Goal: Use online tool/utility: Utilize a website feature to perform a specific function

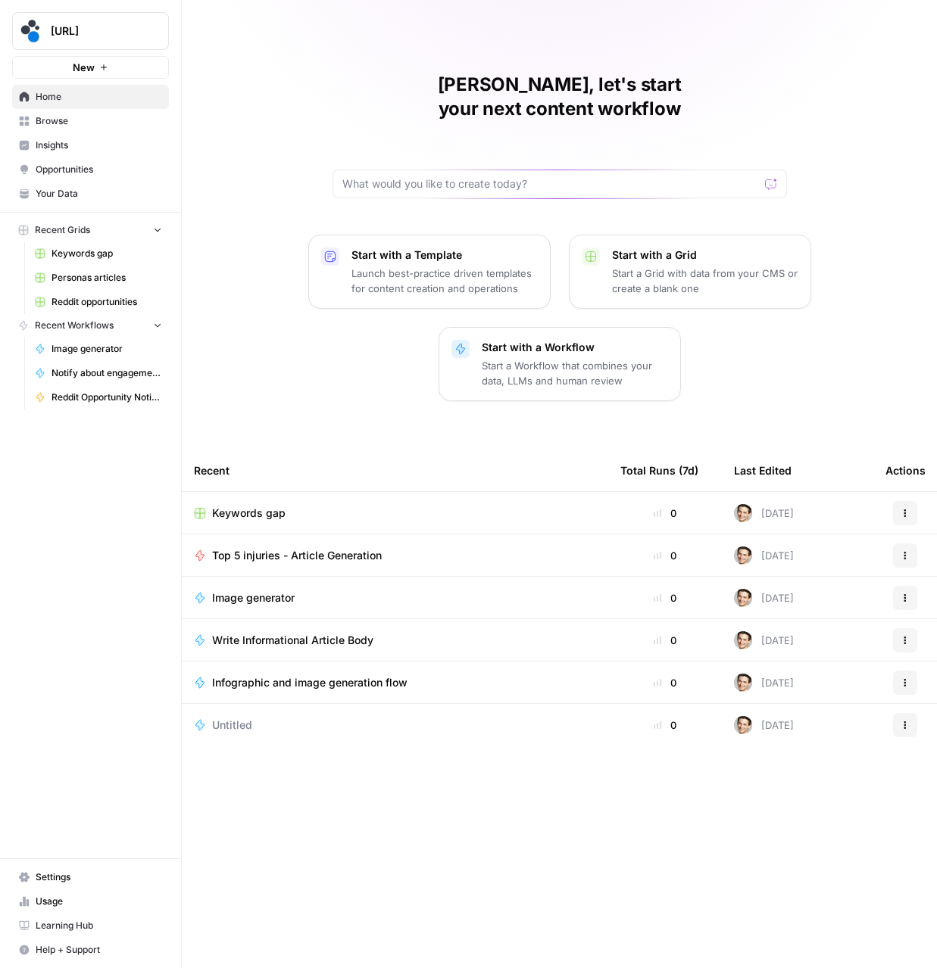
click at [44, 123] on span "Browse" at bounding box center [99, 121] width 126 height 14
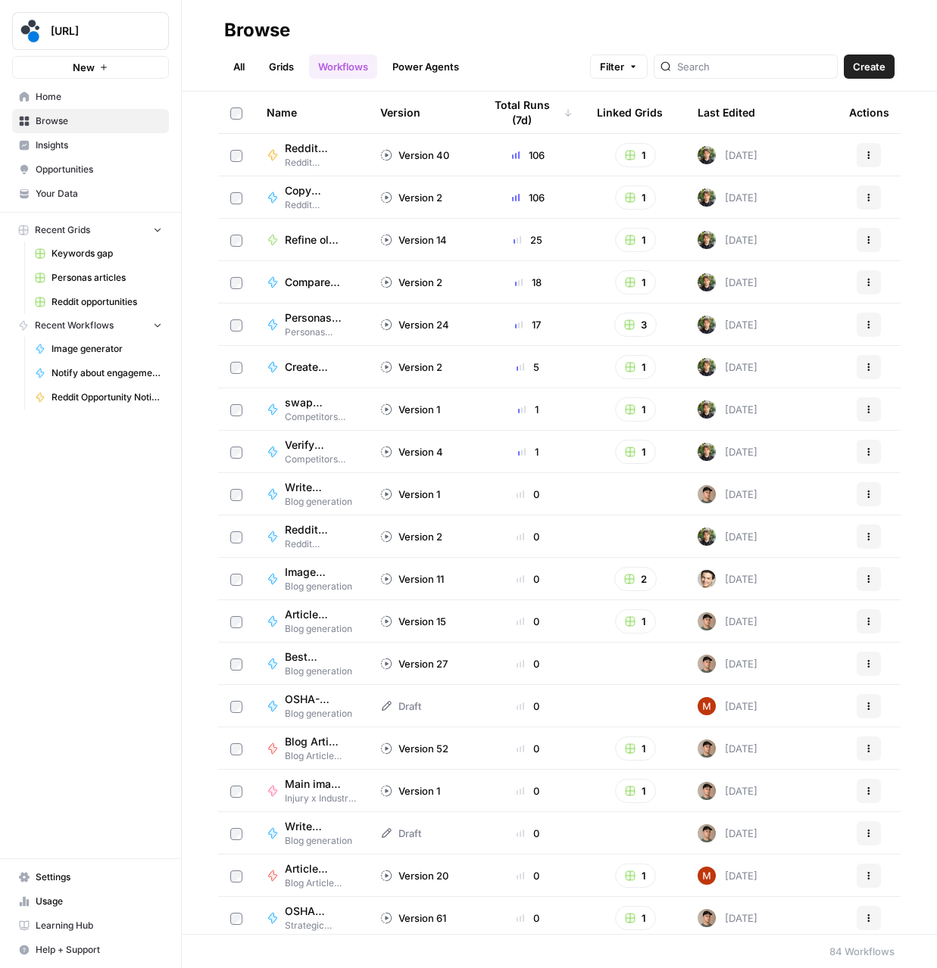
click at [103, 34] on span "spot.ai" at bounding box center [97, 30] width 92 height 15
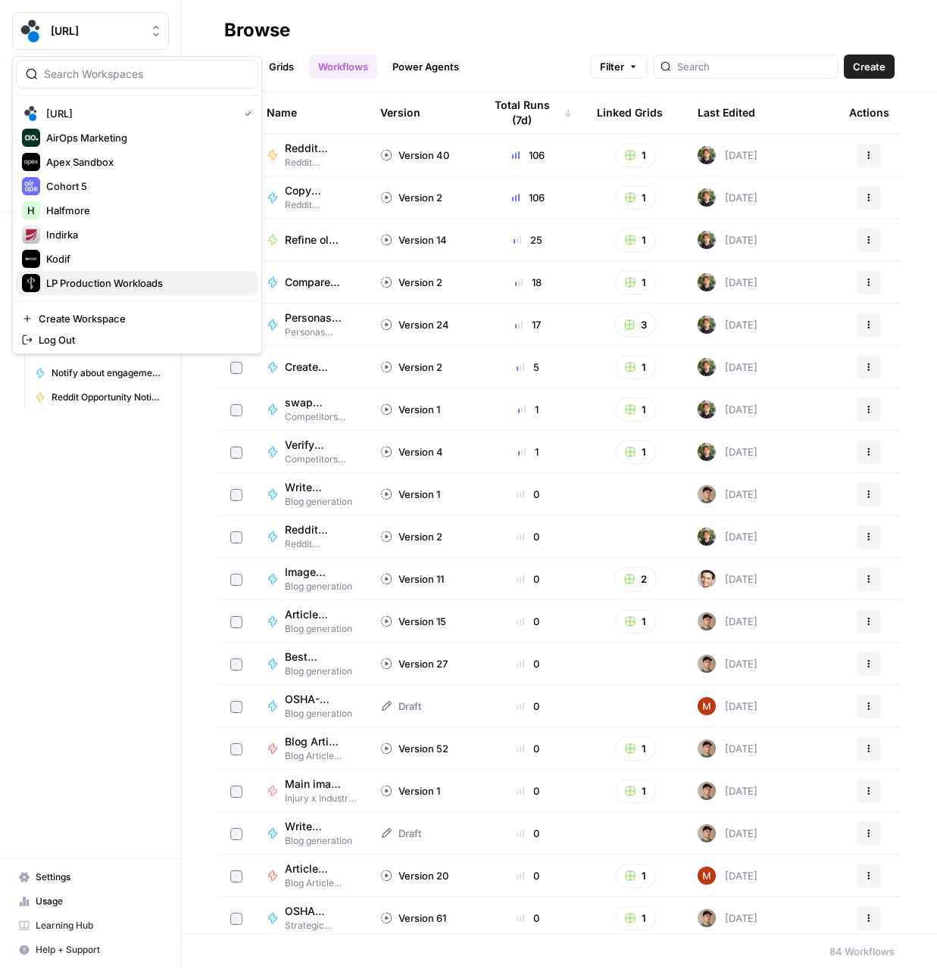
click at [80, 277] on span "LP Production Workloads" at bounding box center [146, 283] width 200 height 15
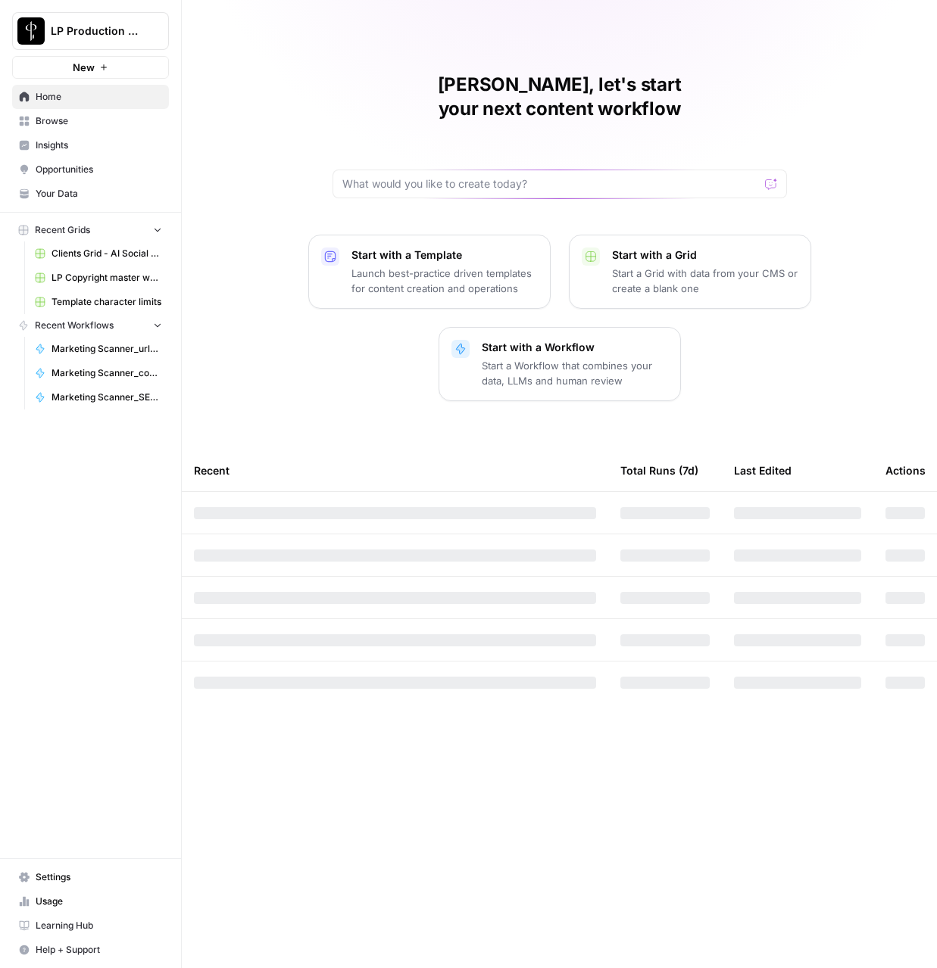
click at [70, 129] on link "Browse" at bounding box center [90, 121] width 157 height 24
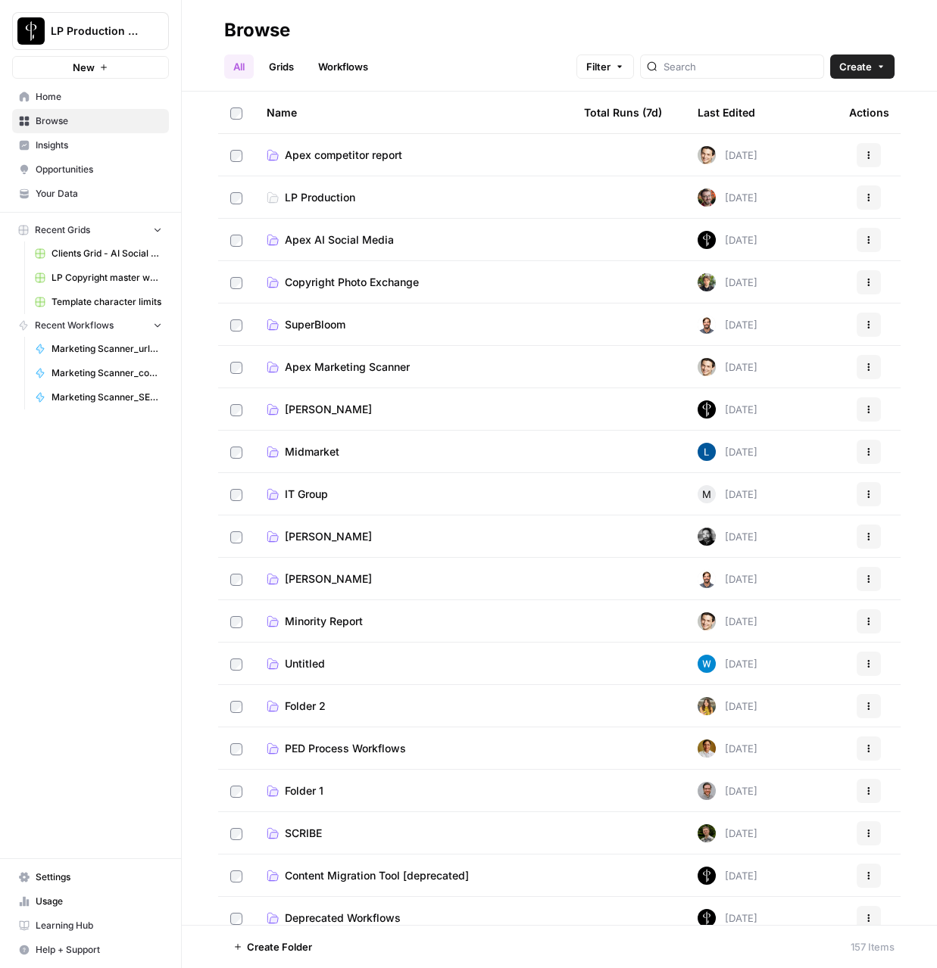
click at [344, 244] on span "Apex AI Social Media" at bounding box center [339, 239] width 109 height 15
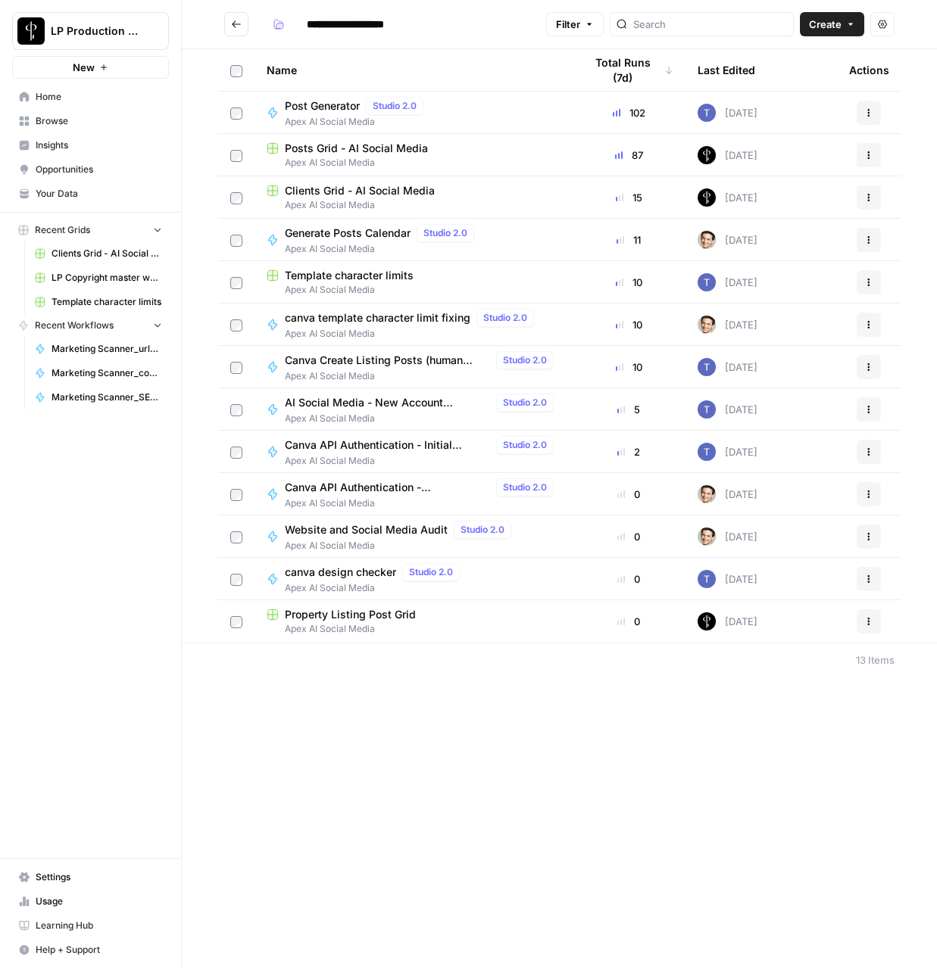
click at [328, 161] on span "Apex AI Social Media" at bounding box center [413, 163] width 293 height 14
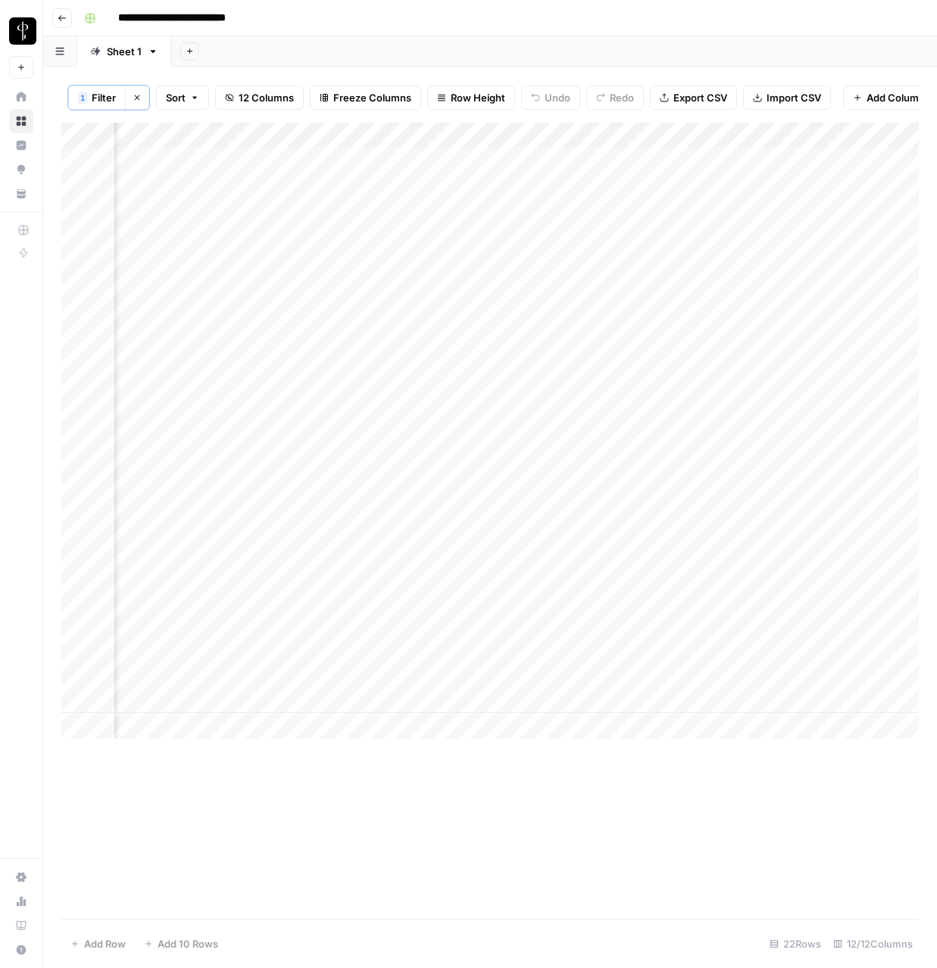
scroll to position [0, 928]
drag, startPoint x: 818, startPoint y: 136, endPoint x: 895, endPoint y: 151, distance: 78.7
click at [895, 151] on div "Add Column" at bounding box center [489, 431] width 857 height 616
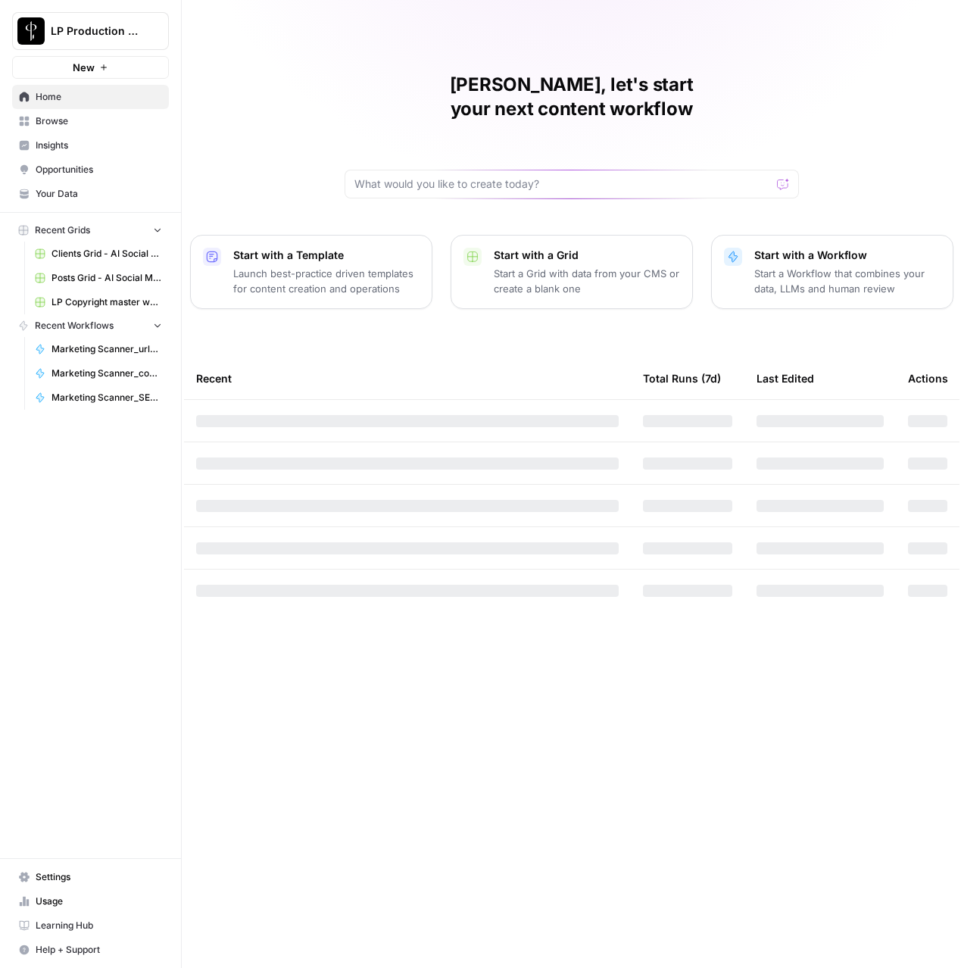
click at [54, 123] on span "Browse" at bounding box center [99, 121] width 126 height 14
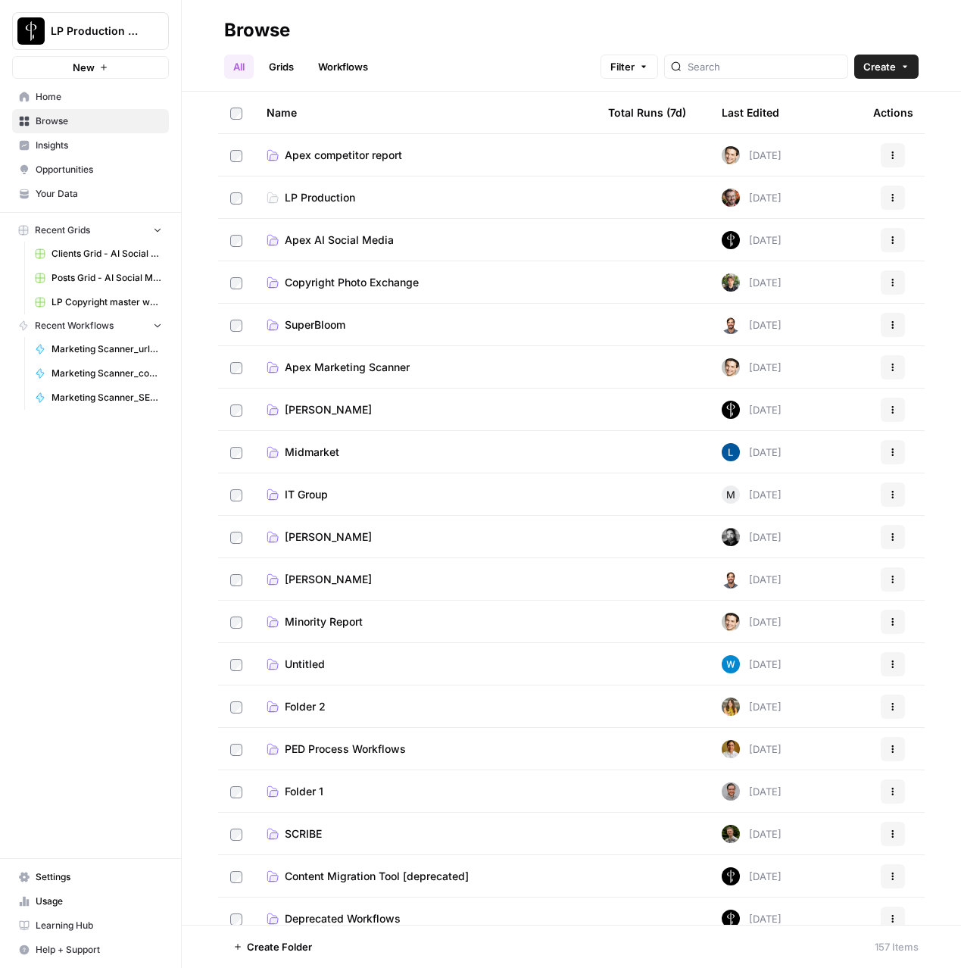
click at [316, 356] on td "Apex Marketing Scanner" at bounding box center [424, 367] width 341 height 42
click at [313, 362] on span "Apex Marketing Scanner" at bounding box center [347, 367] width 125 height 15
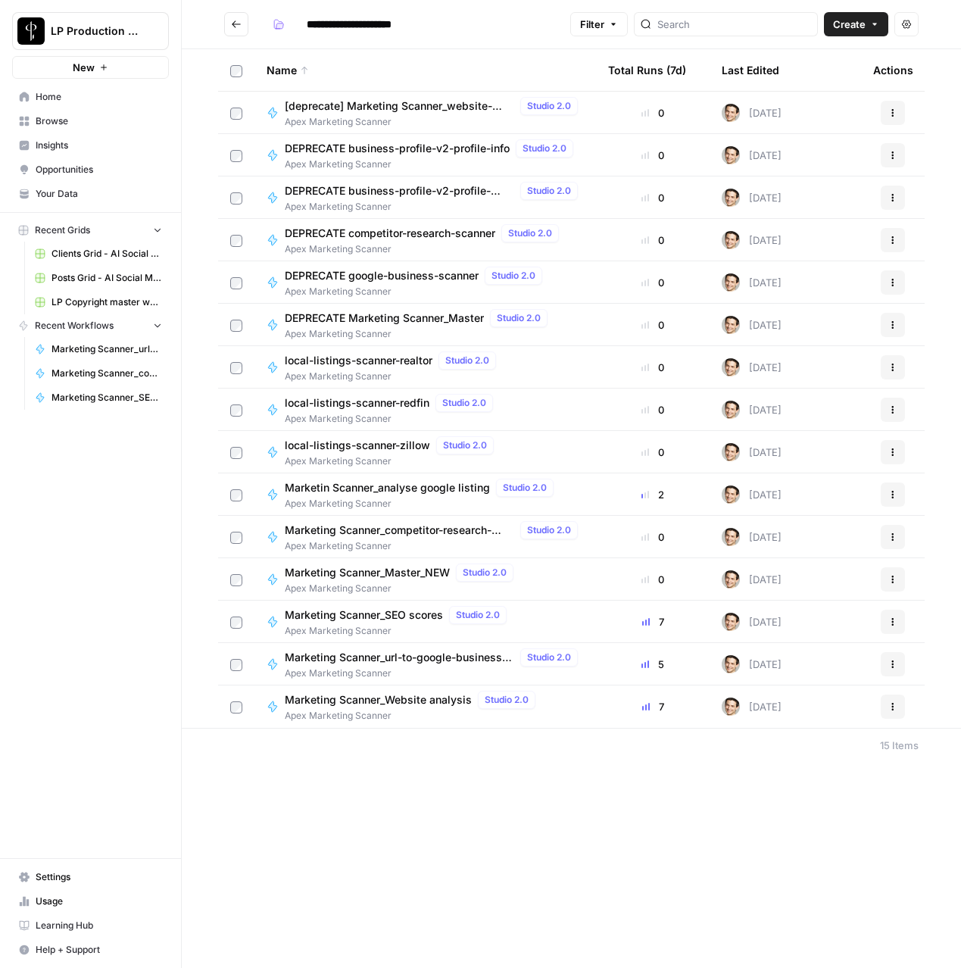
click at [437, 567] on span "Marketing Scanner_Master_NEW" at bounding box center [367, 572] width 165 height 15
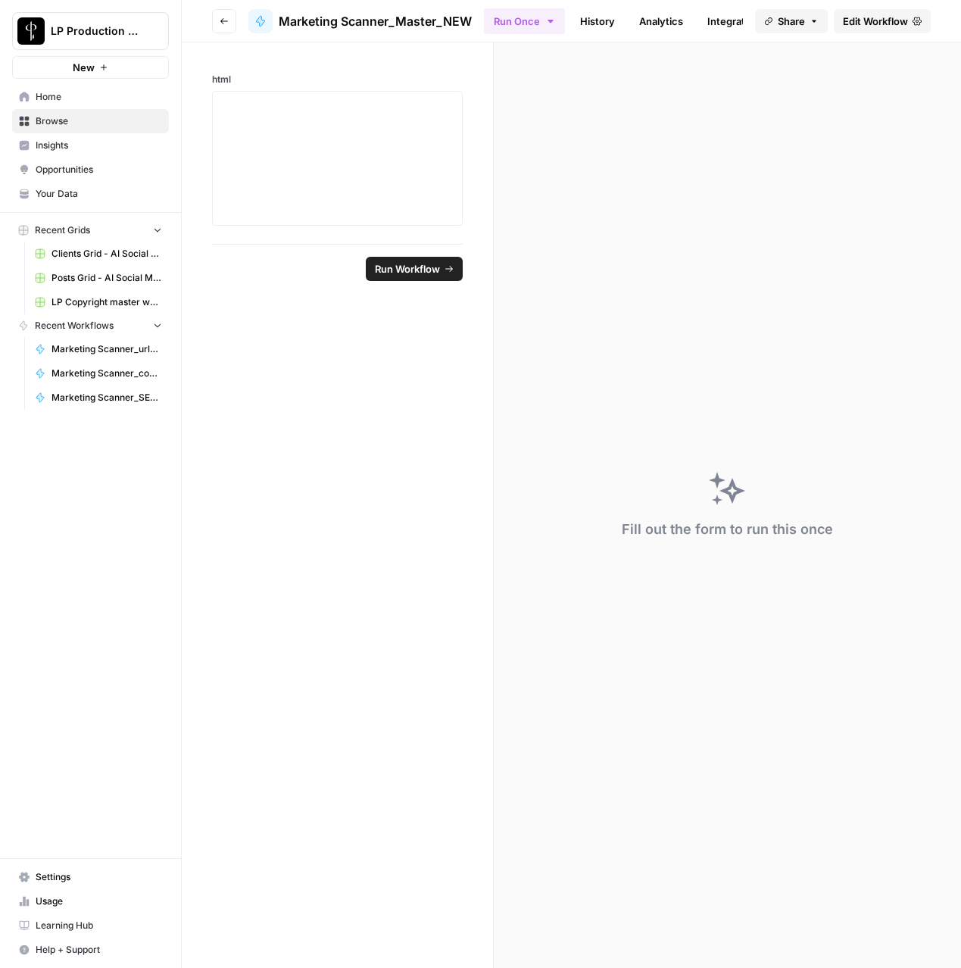
click at [612, 25] on link "History" at bounding box center [597, 21] width 53 height 24
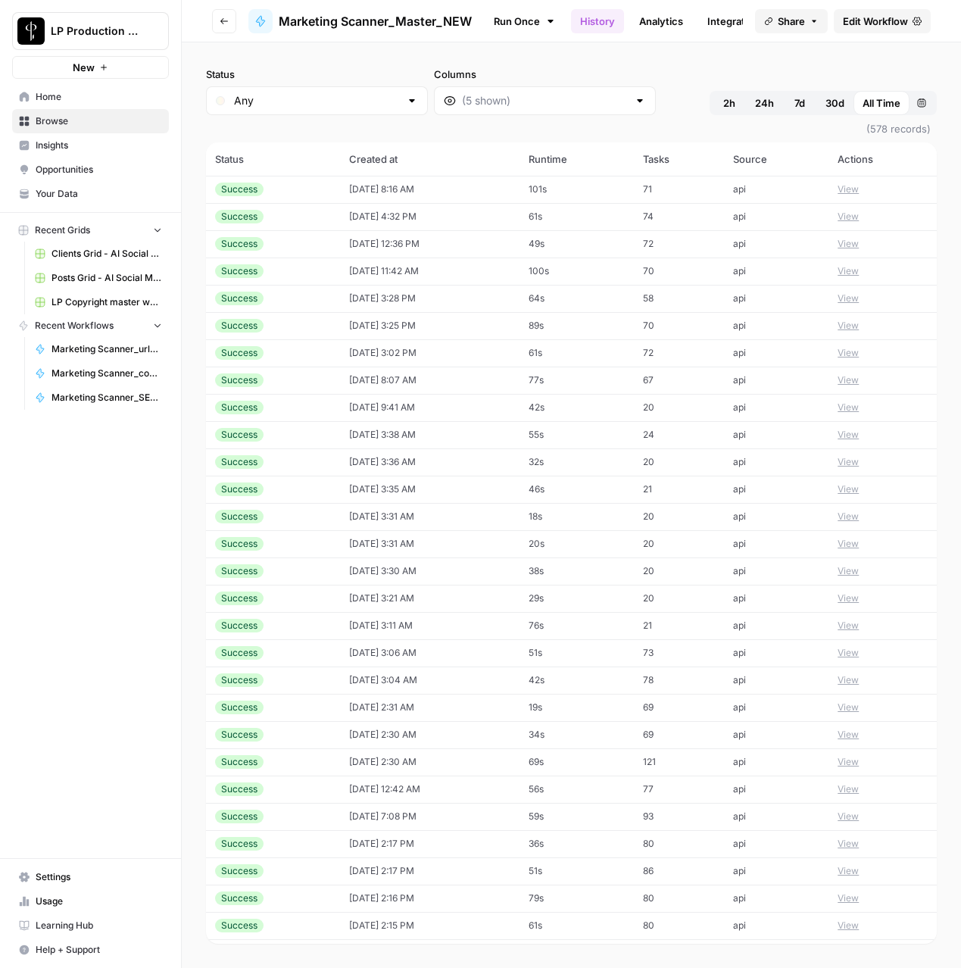
click at [217, 23] on button "Go back" at bounding box center [224, 21] width 24 height 24
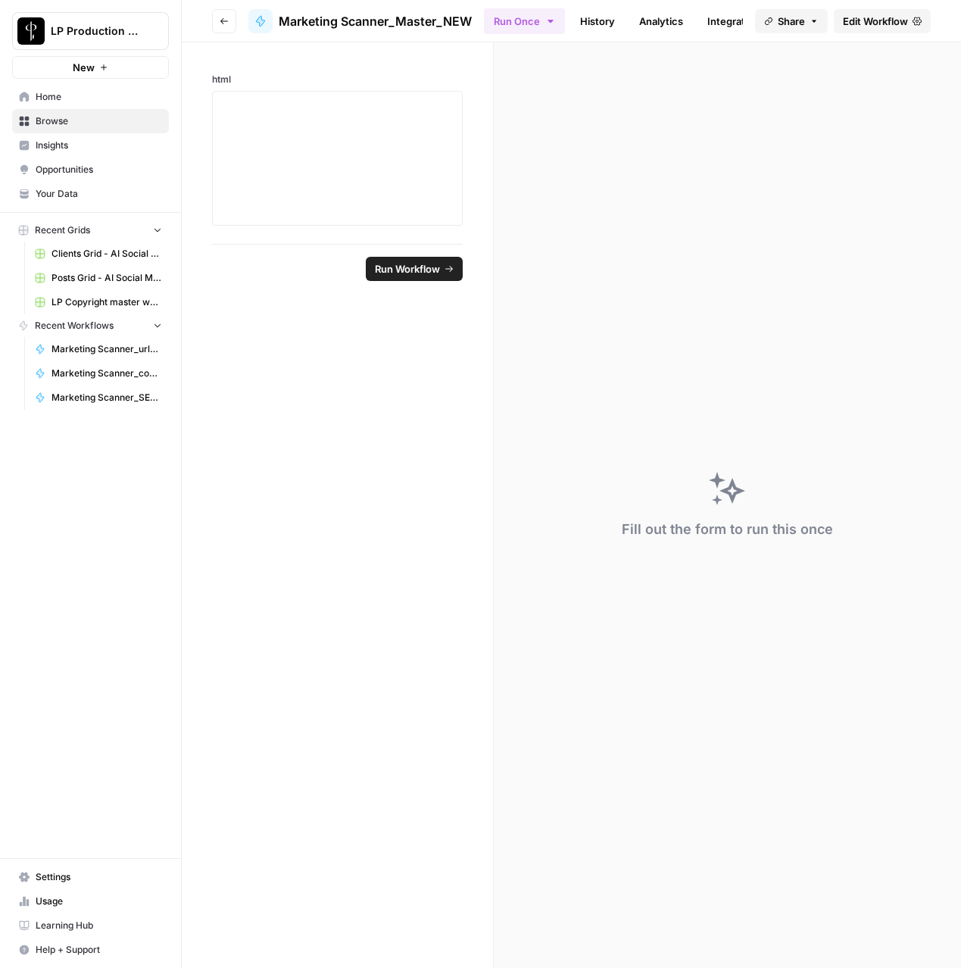
click at [220, 23] on icon "button" at bounding box center [224, 21] width 9 height 9
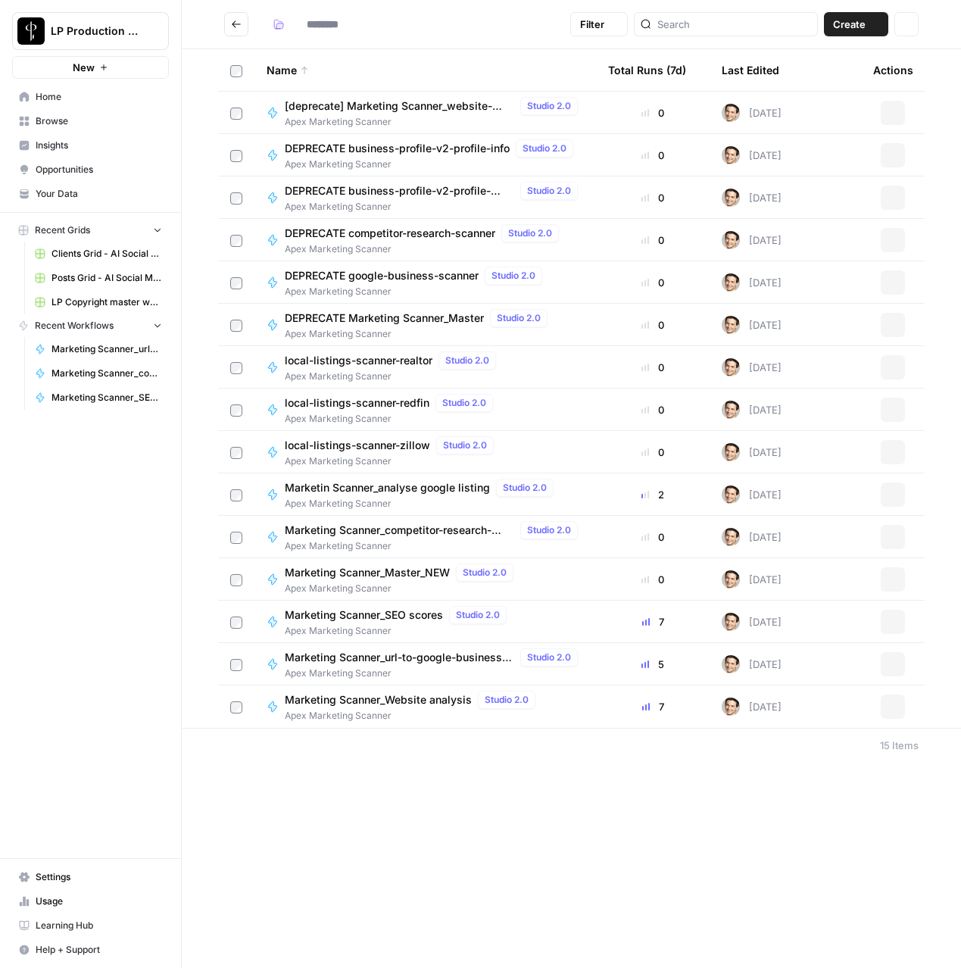
type input "**********"
click at [382, 696] on span "Marketing Scanner_Website analysis" at bounding box center [378, 699] width 187 height 15
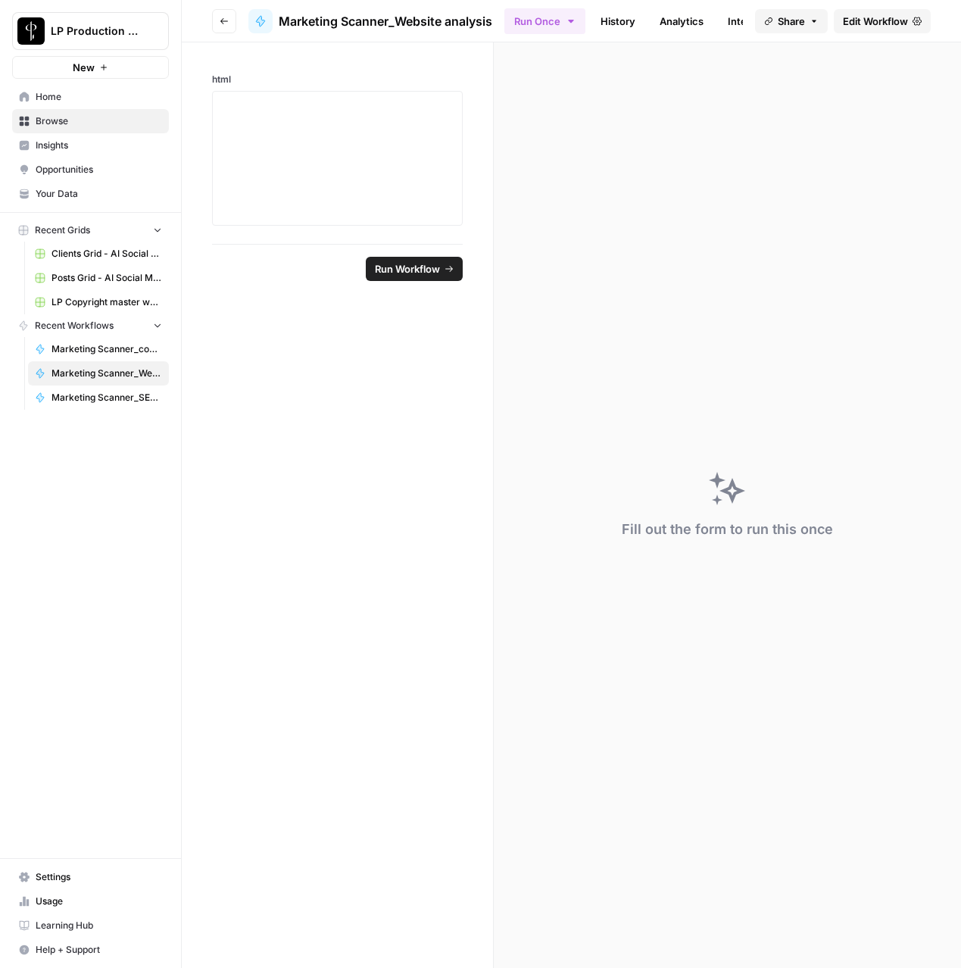
click at [633, 12] on link "History" at bounding box center [617, 21] width 53 height 24
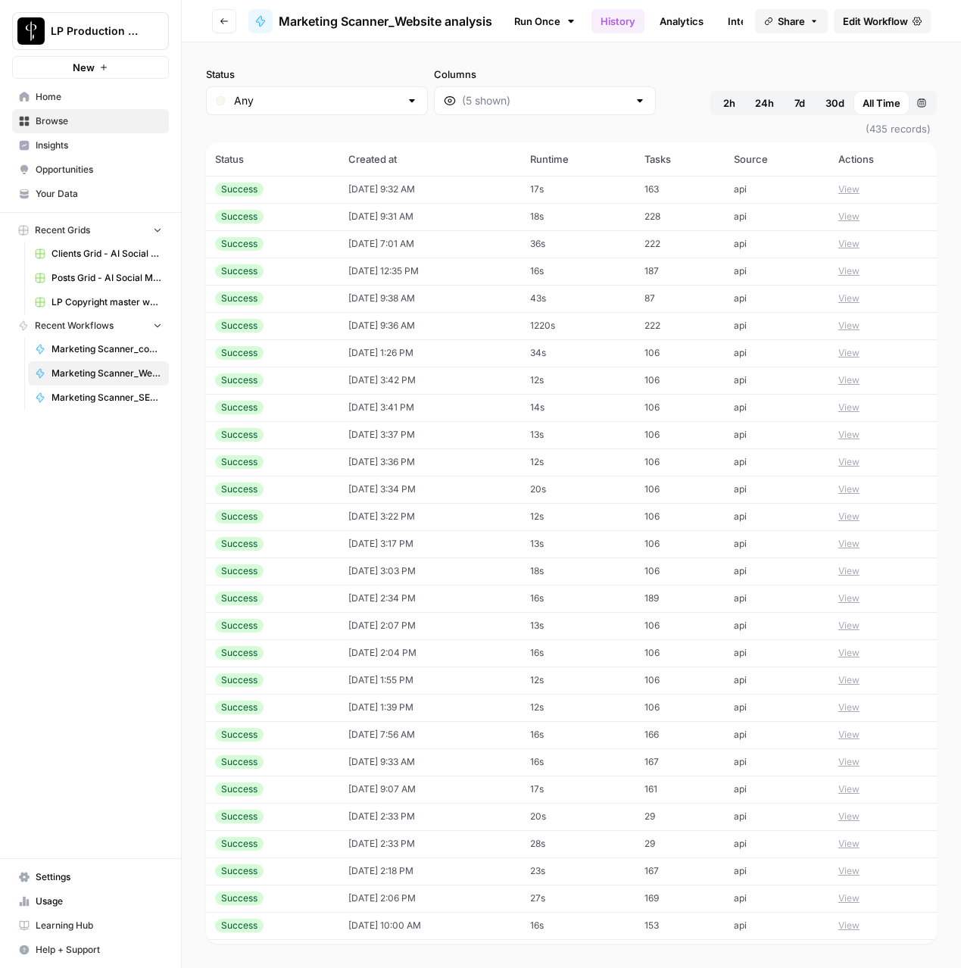
click at [227, 23] on icon "button" at bounding box center [224, 21] width 9 height 9
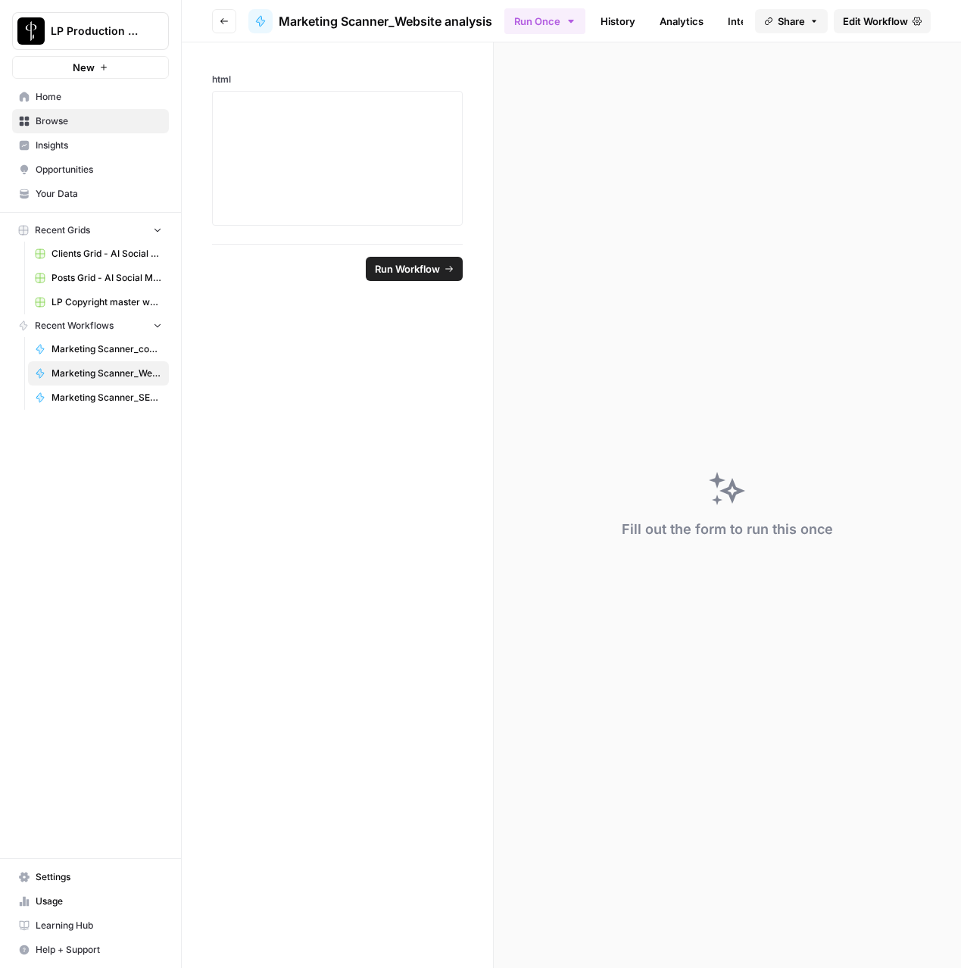
click at [227, 23] on icon "button" at bounding box center [224, 21] width 9 height 9
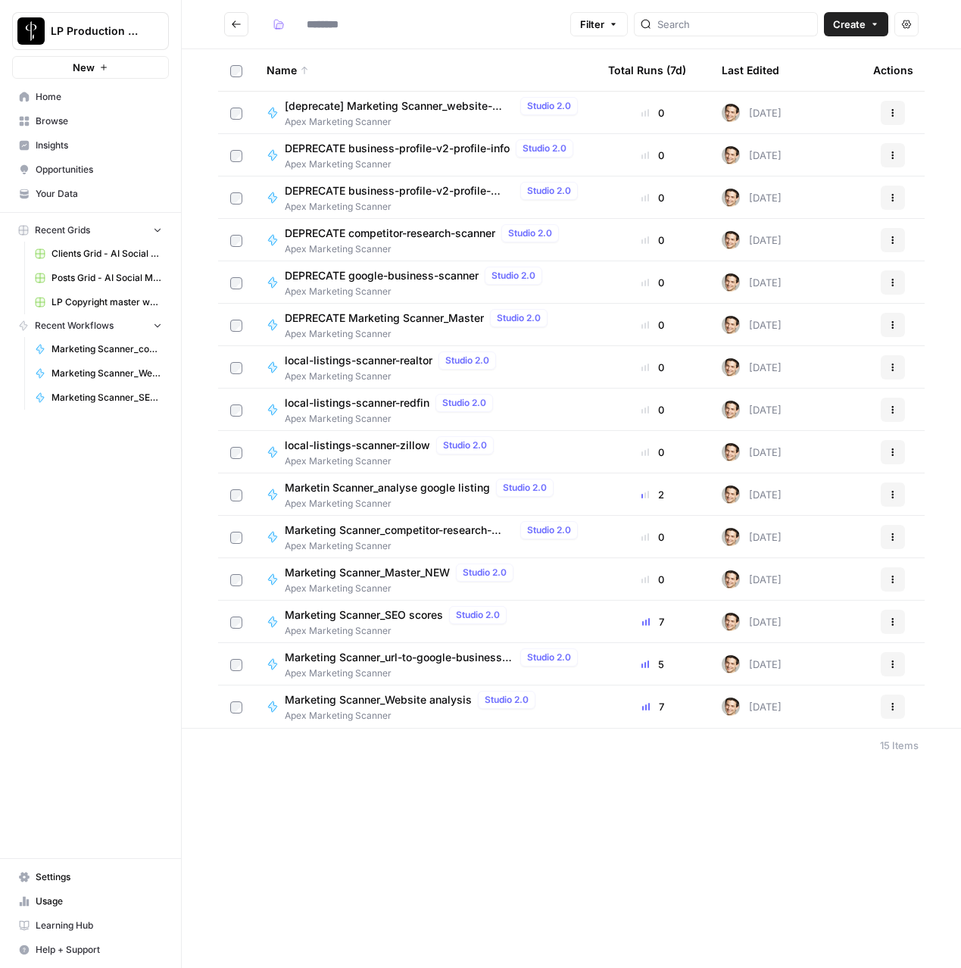
type input "**********"
click at [397, 615] on span "Marketing Scanner_SEO scores" at bounding box center [364, 614] width 158 height 15
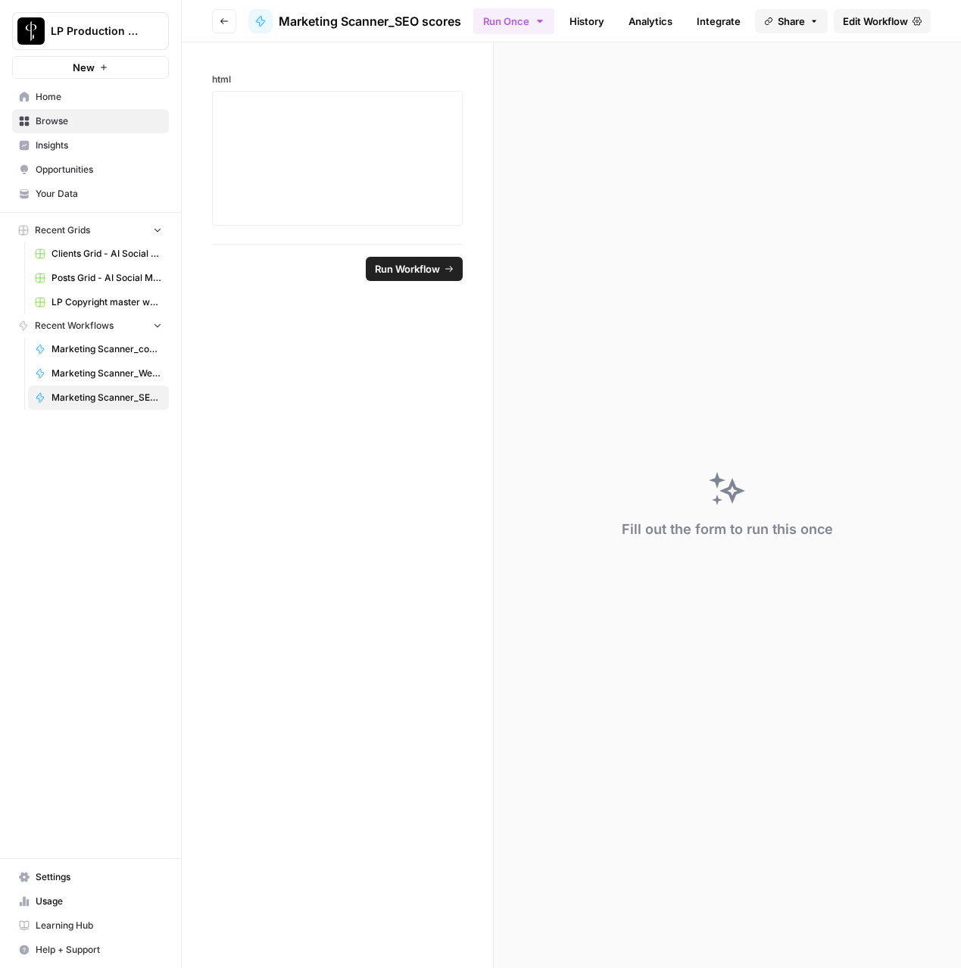
click at [603, 18] on link "History" at bounding box center [586, 21] width 53 height 24
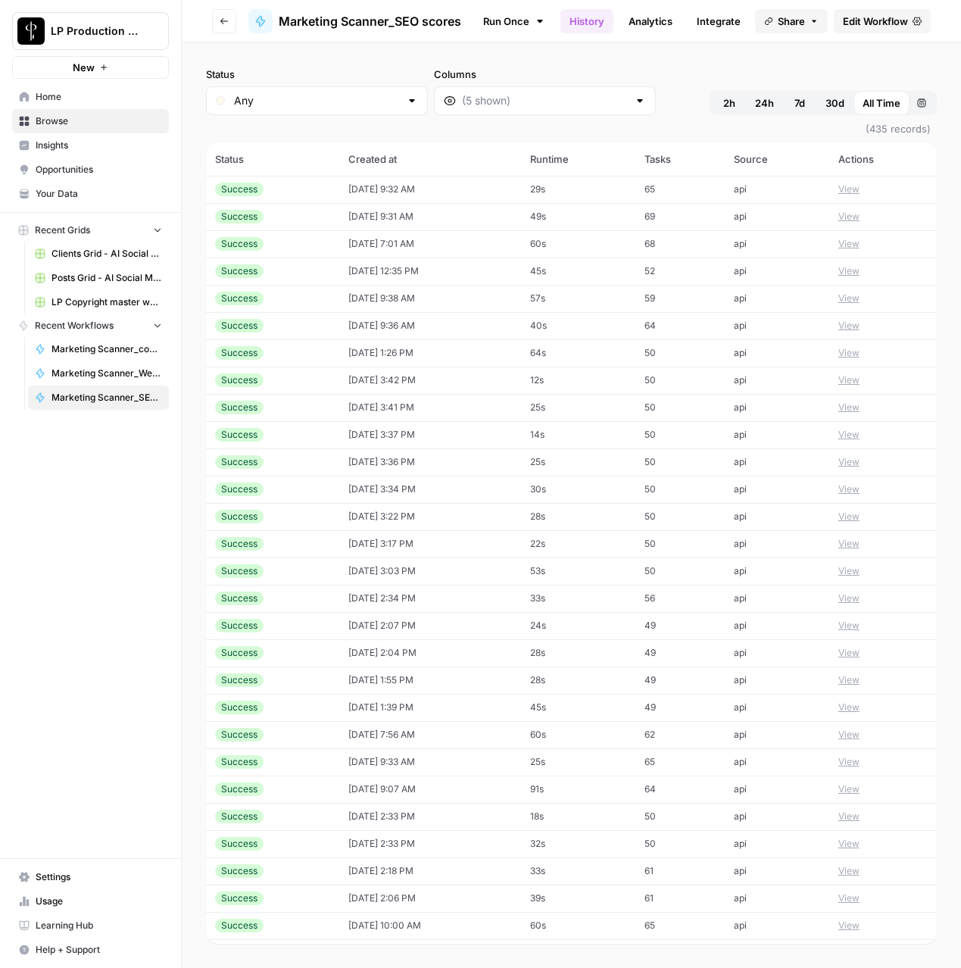
click at [856, 186] on button "View" at bounding box center [848, 189] width 21 height 14
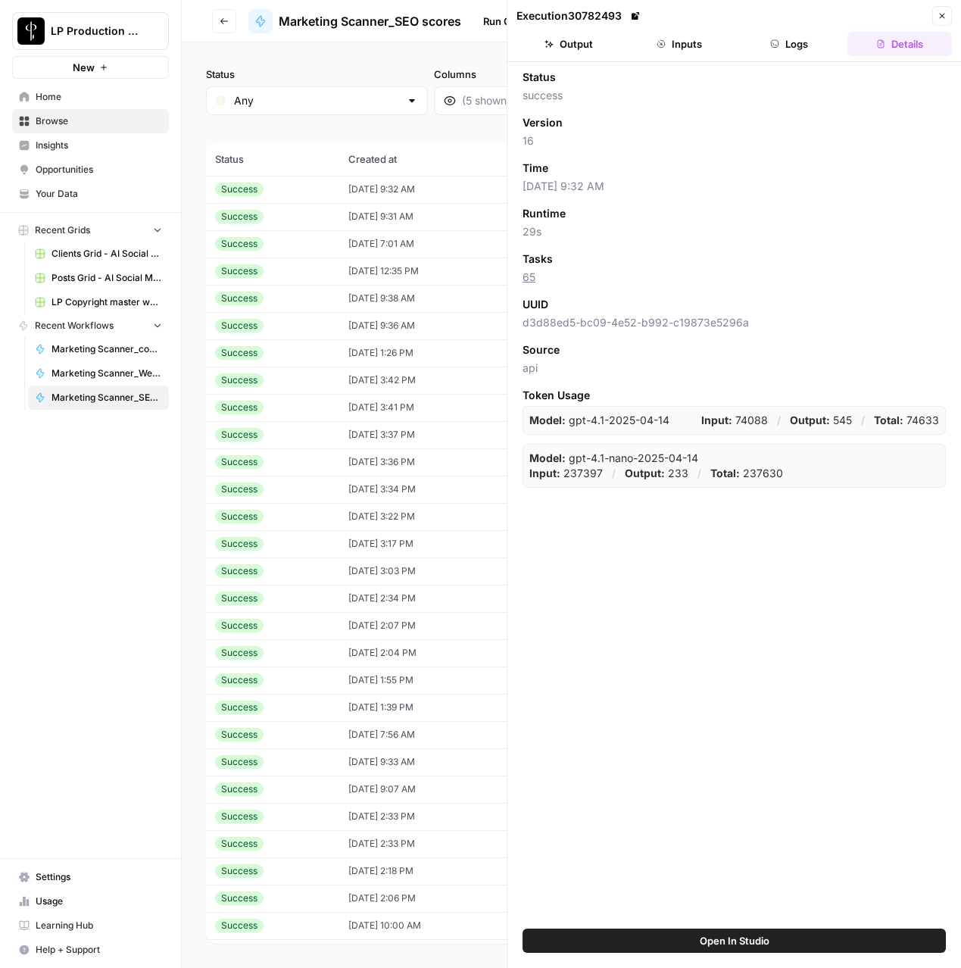
click at [799, 41] on button "Logs" at bounding box center [789, 44] width 104 height 24
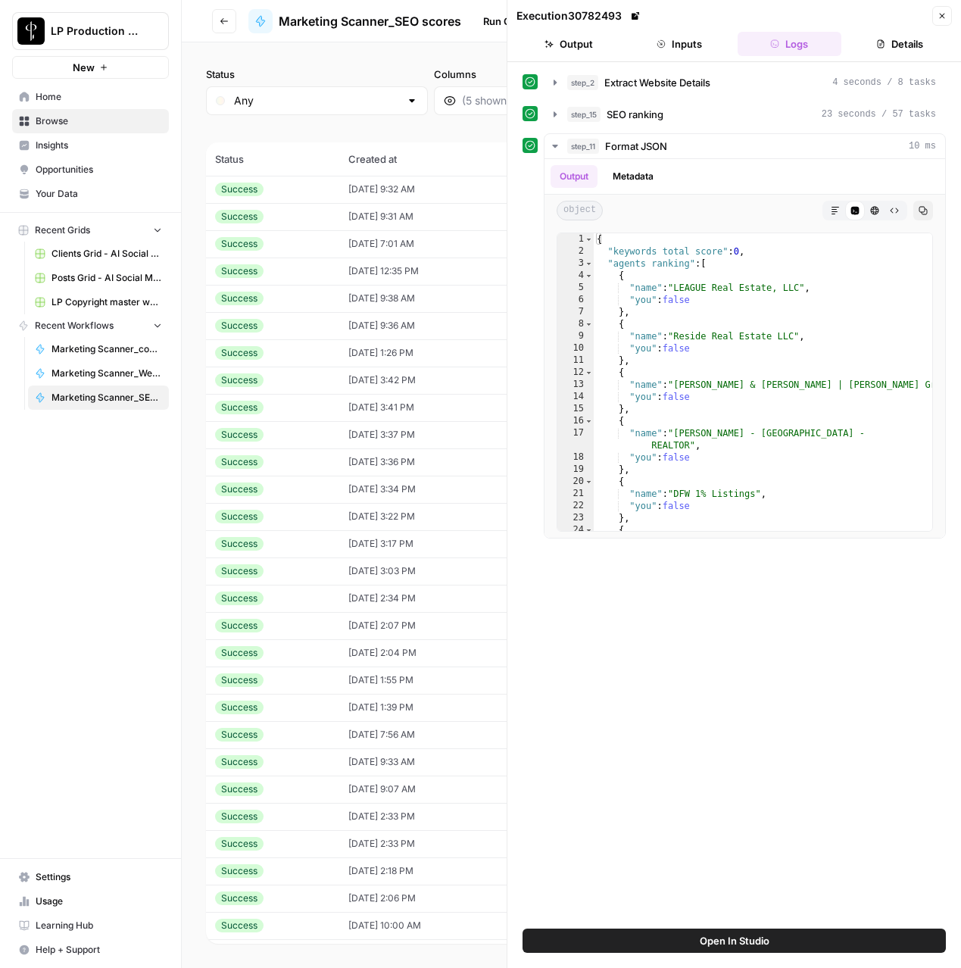
click at [940, 19] on icon "button" at bounding box center [941, 15] width 9 height 9
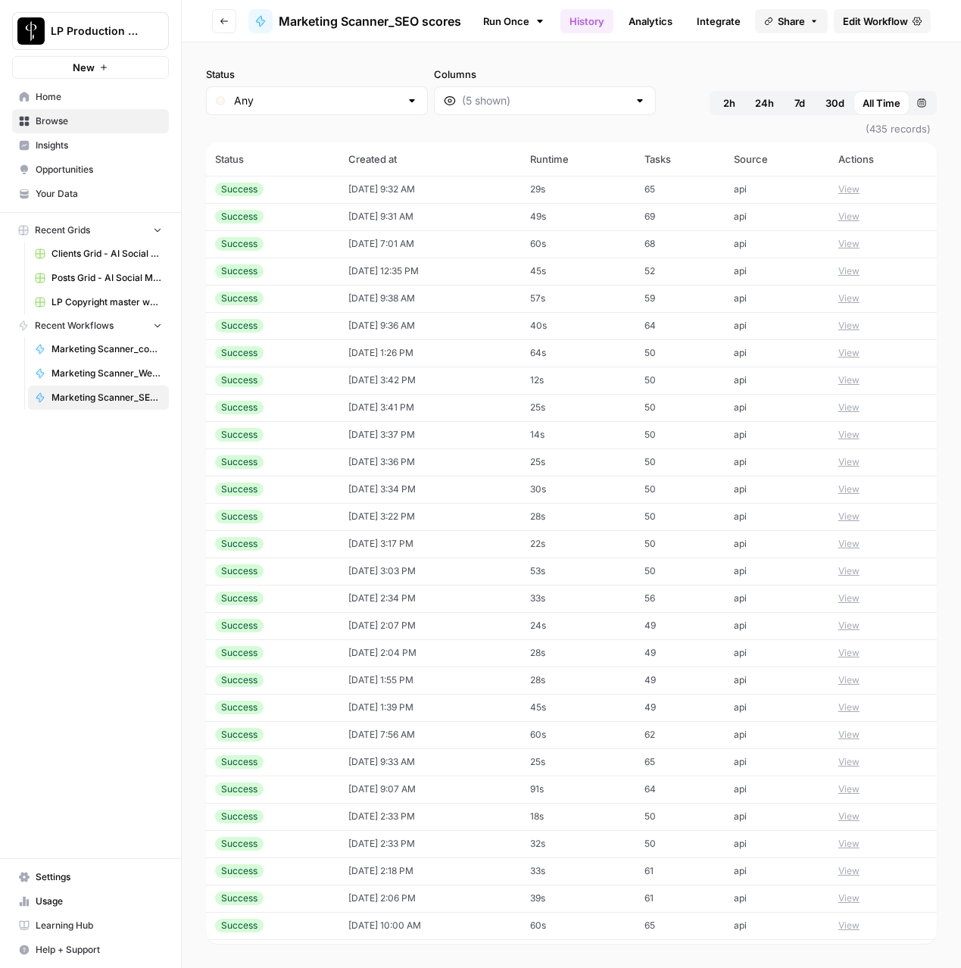
click at [223, 21] on icon "button" at bounding box center [224, 21] width 9 height 9
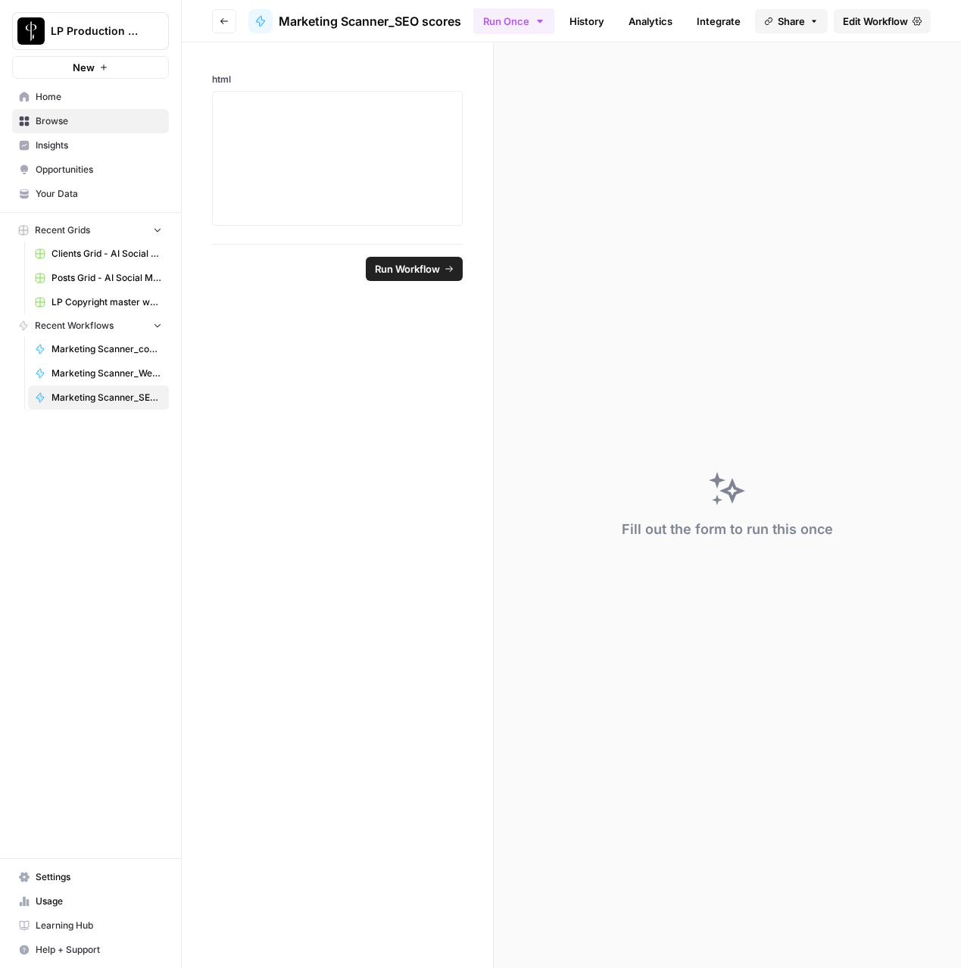
click at [223, 21] on icon "button" at bounding box center [224, 21] width 9 height 9
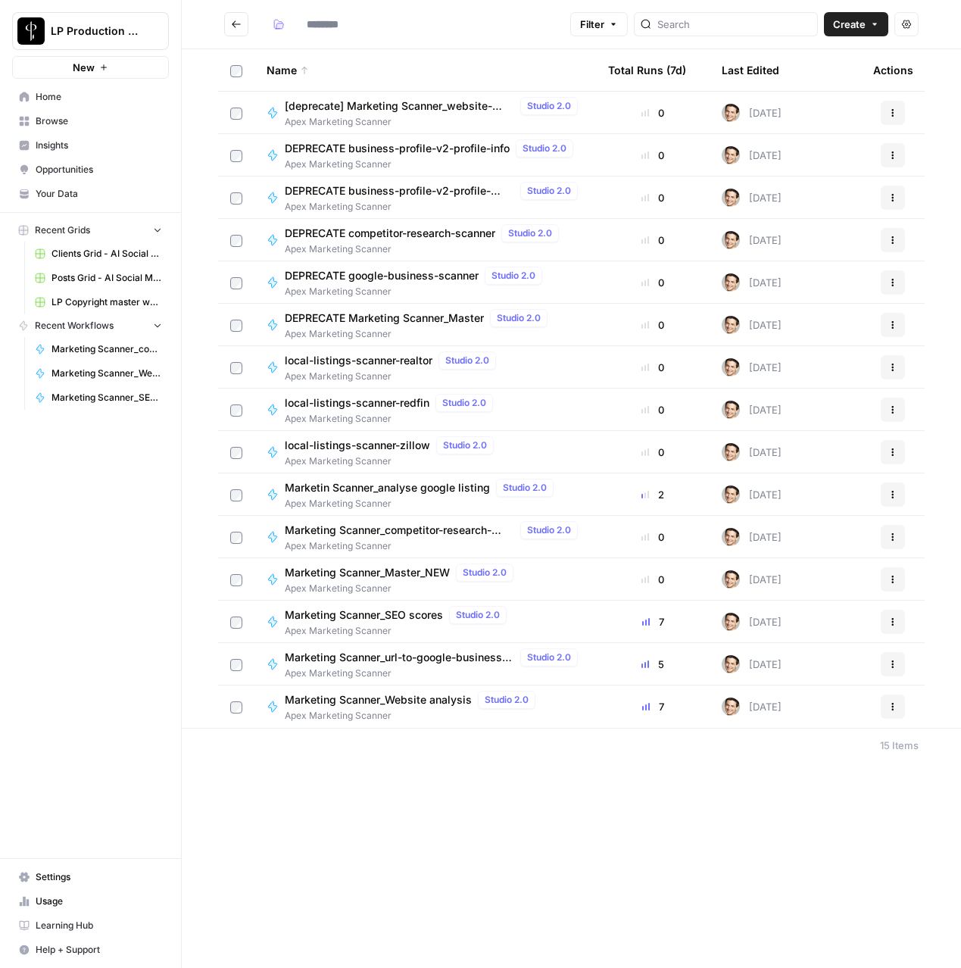
type input "**********"
click at [345, 574] on span "Marketing Scanner_Master_NEW" at bounding box center [367, 572] width 165 height 15
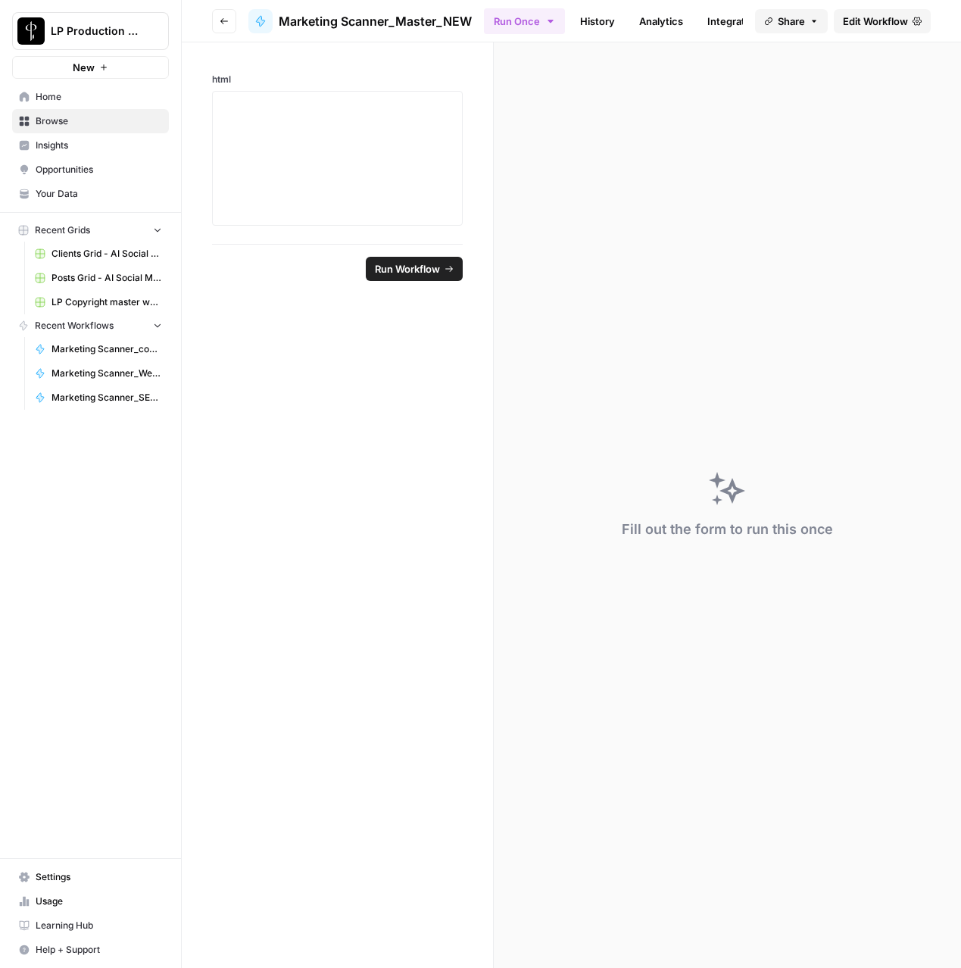
click at [591, 20] on link "History" at bounding box center [597, 21] width 53 height 24
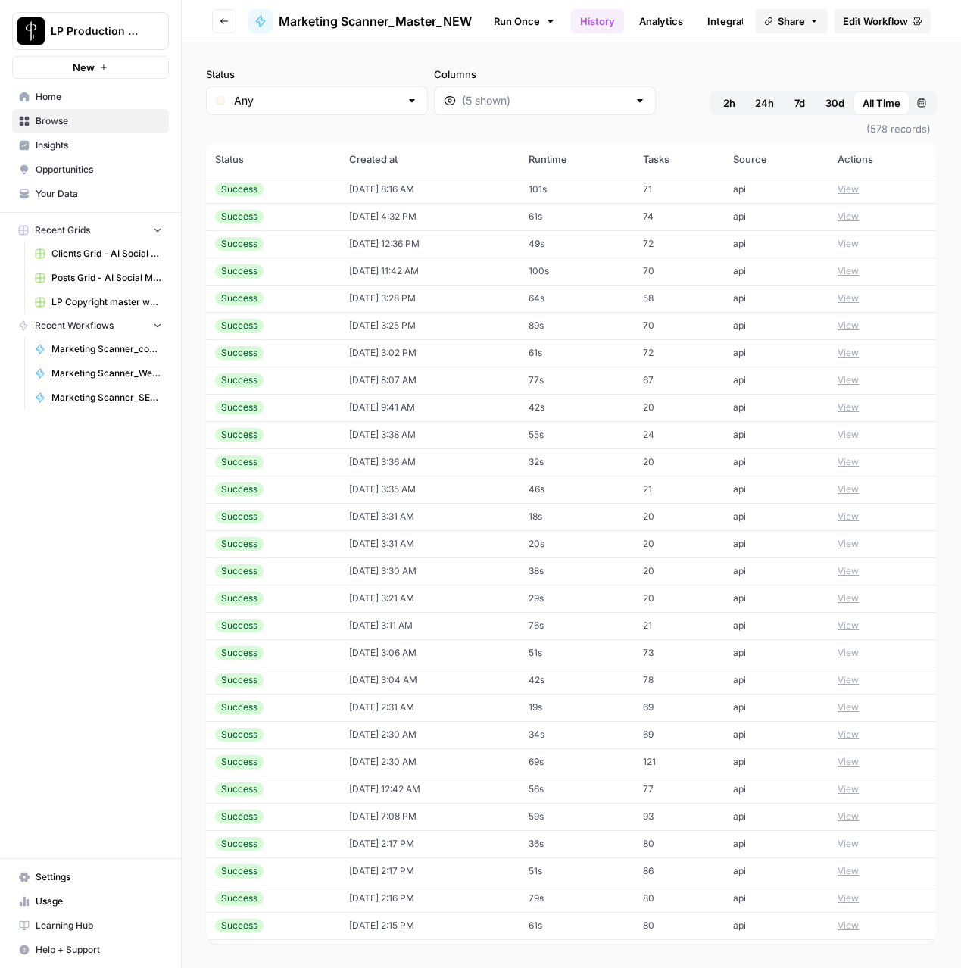
click at [220, 18] on icon "button" at bounding box center [224, 21] width 9 height 9
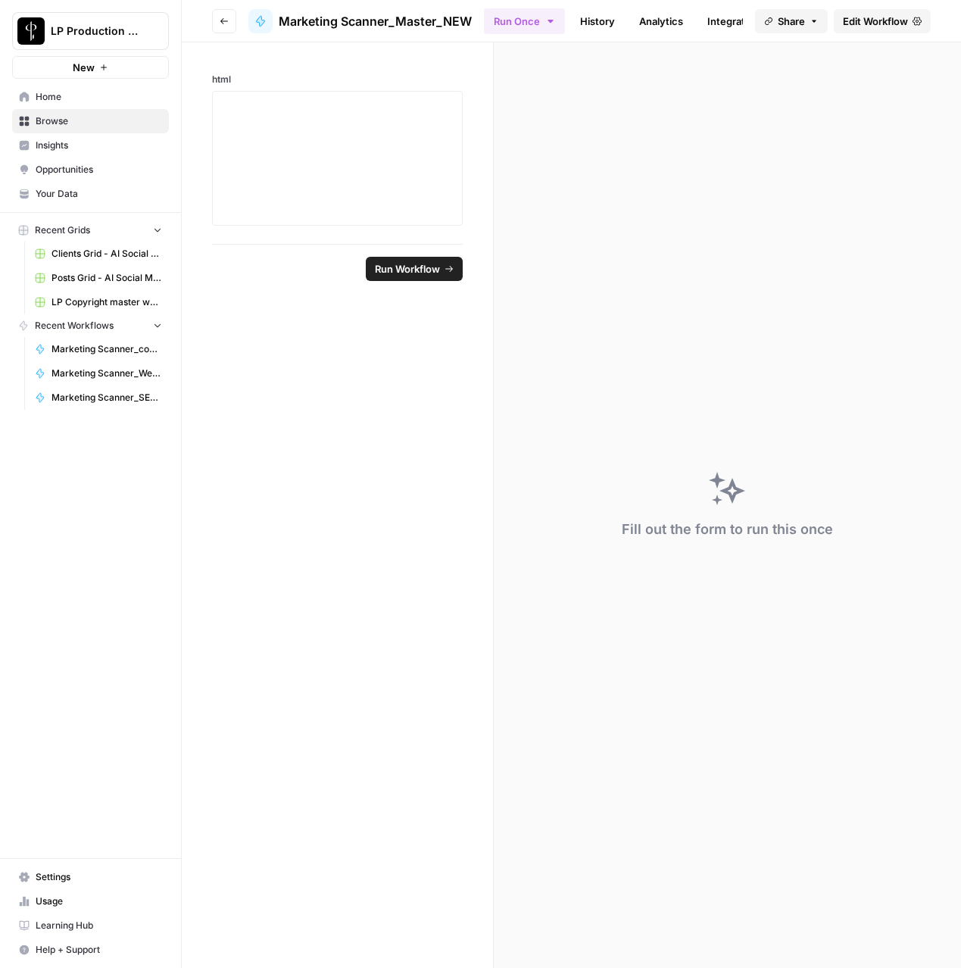
click at [220, 18] on icon "button" at bounding box center [224, 21] width 9 height 9
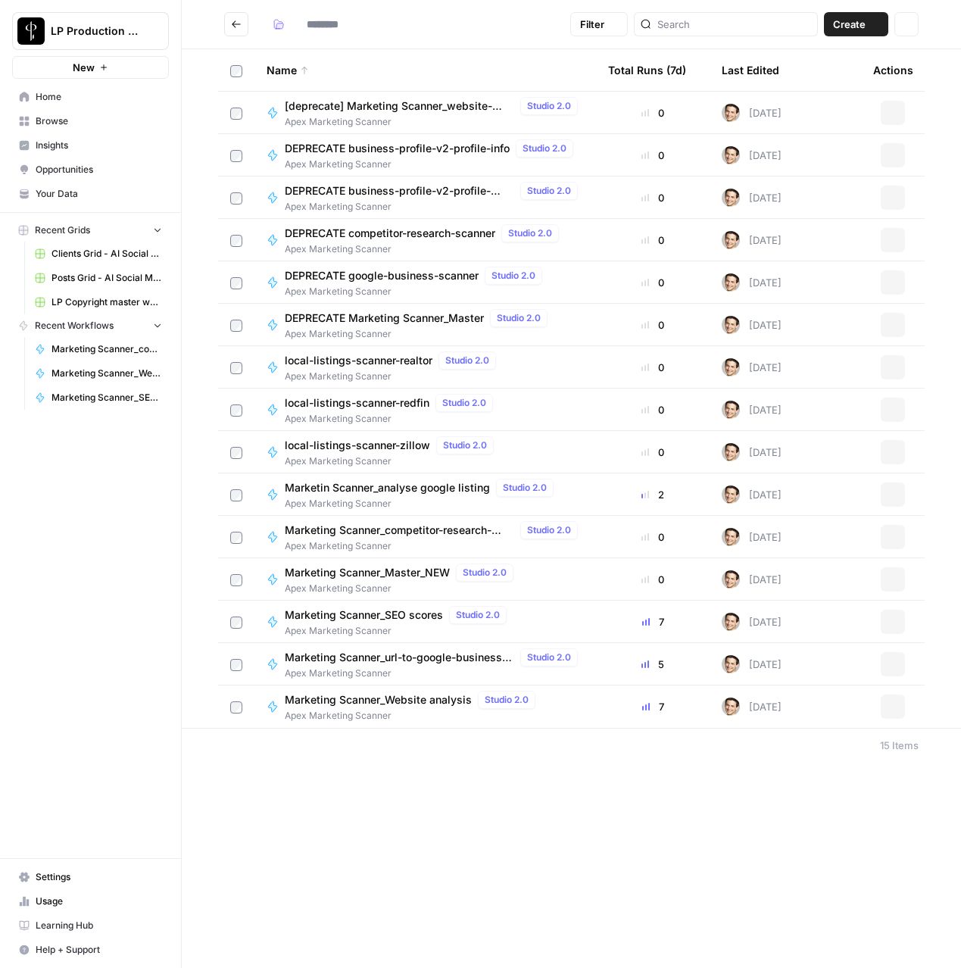
type input "**********"
click at [381, 663] on span "Marketing Scanner_url-to-google-business-profile" at bounding box center [399, 657] width 229 height 15
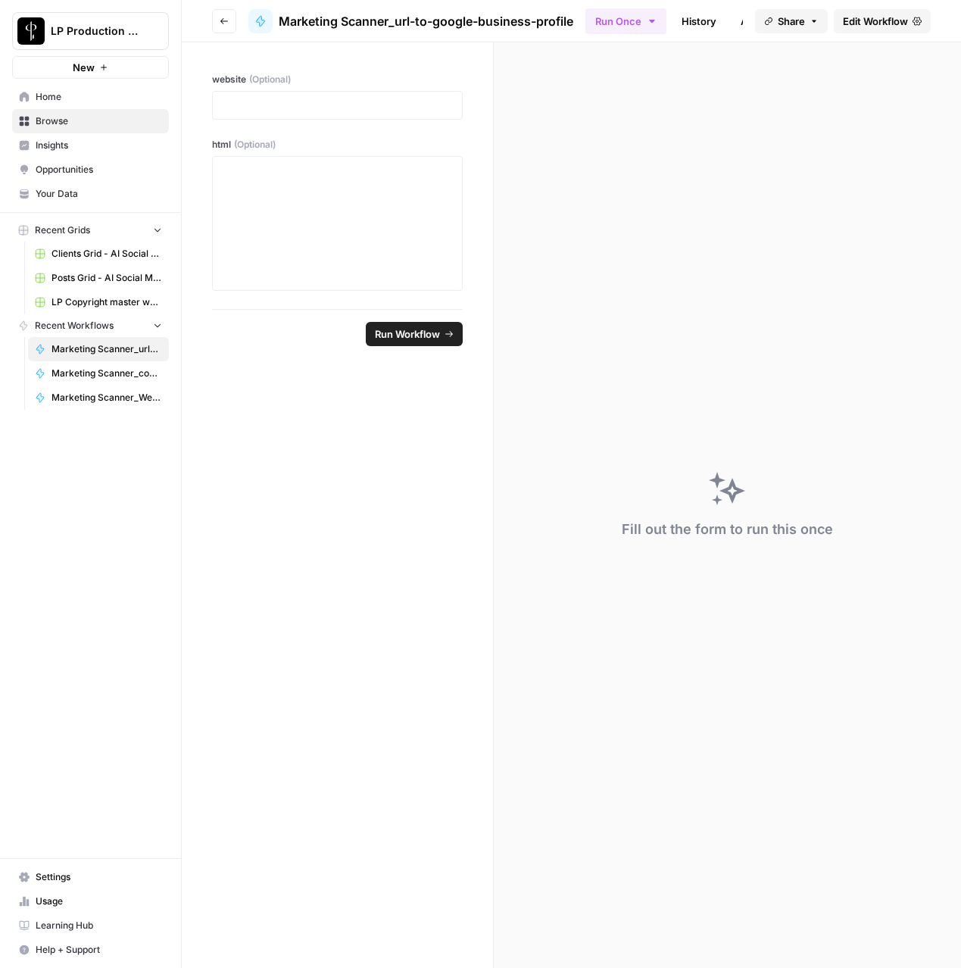
click at [874, 31] on link "Edit Workflow" at bounding box center [882, 21] width 97 height 24
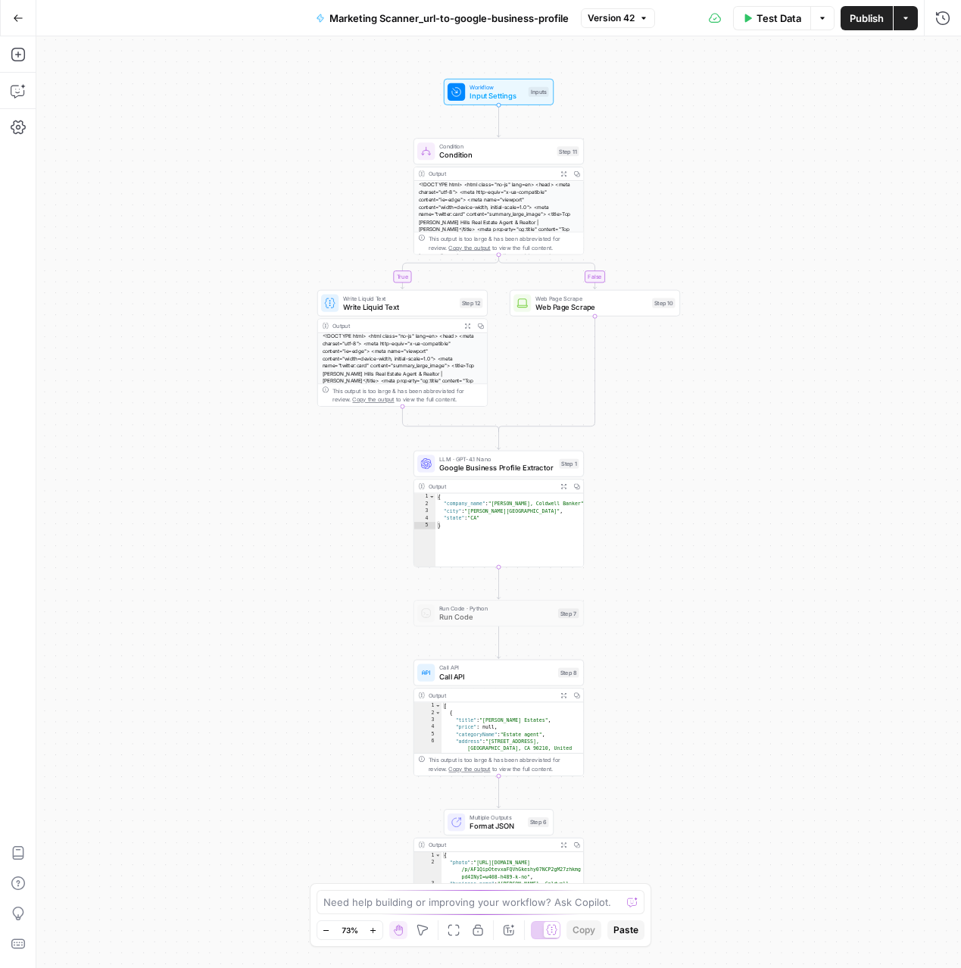
click at [21, 20] on icon "button" at bounding box center [18, 18] width 11 height 11
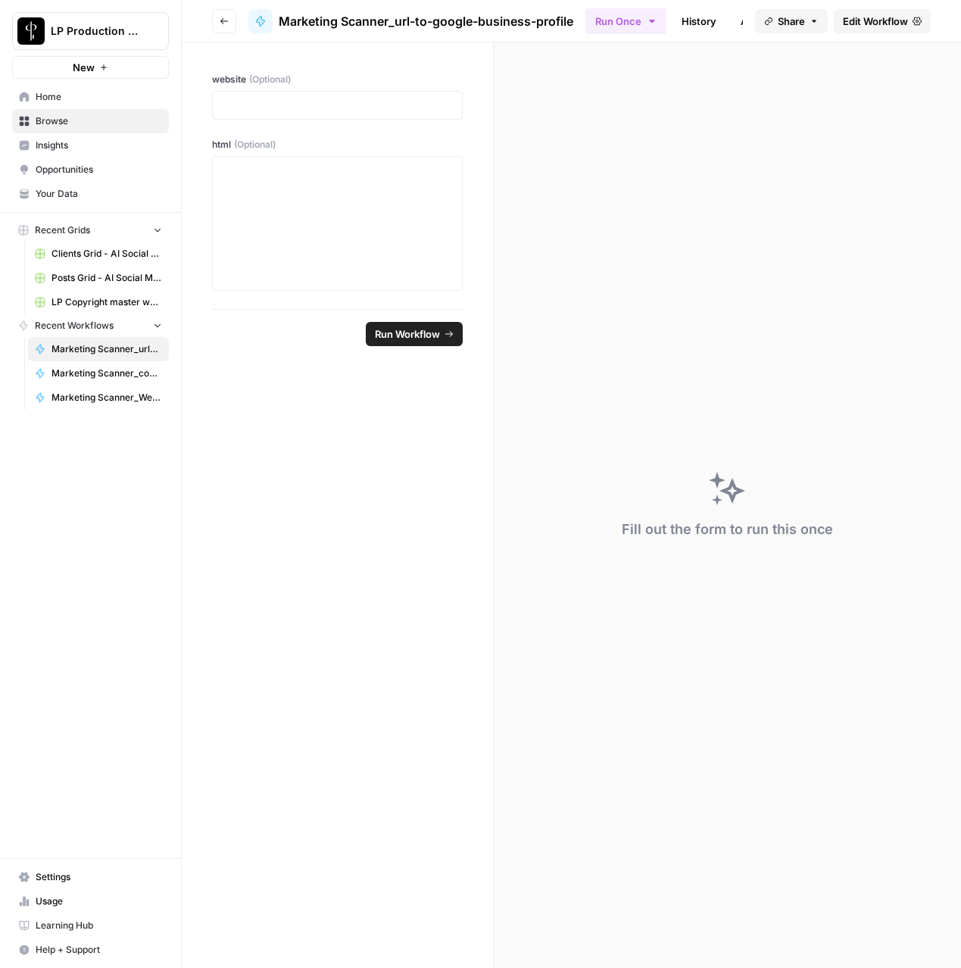
click at [706, 23] on link "History" at bounding box center [698, 21] width 53 height 24
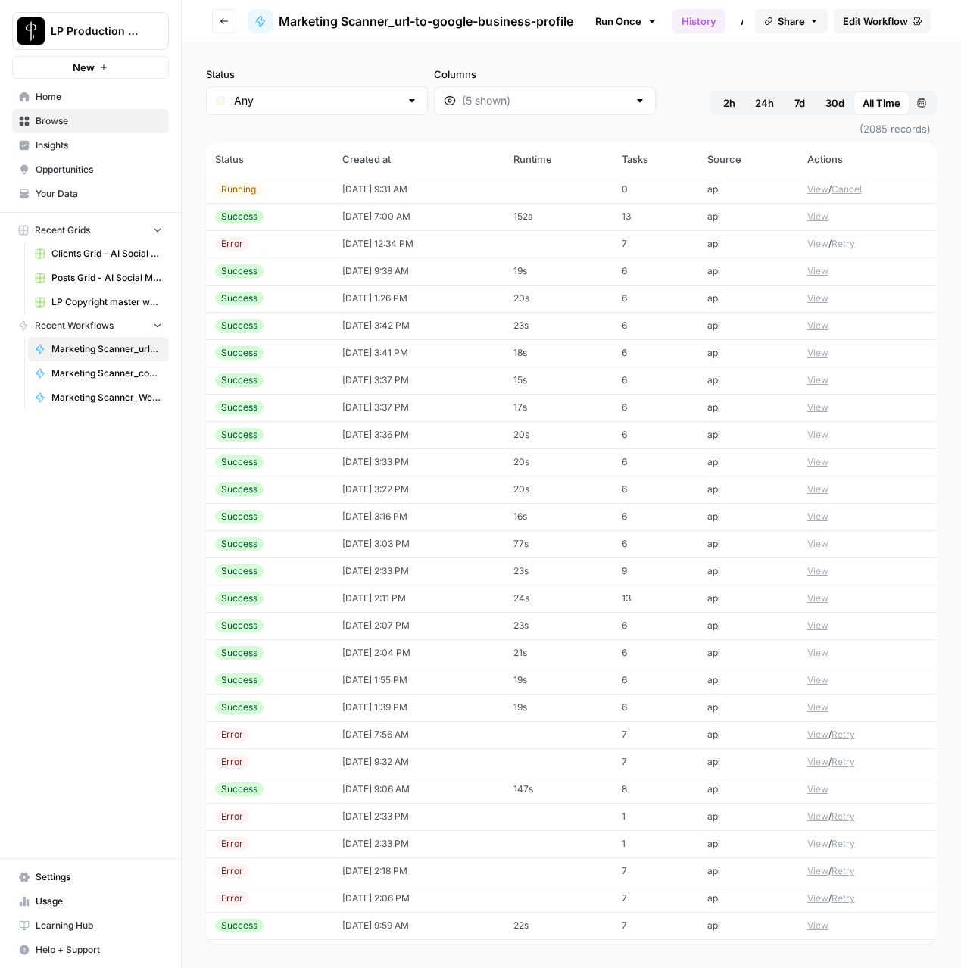
click at [378, 195] on td "10/07/25 at 9:31 AM" at bounding box center [418, 189] width 170 height 27
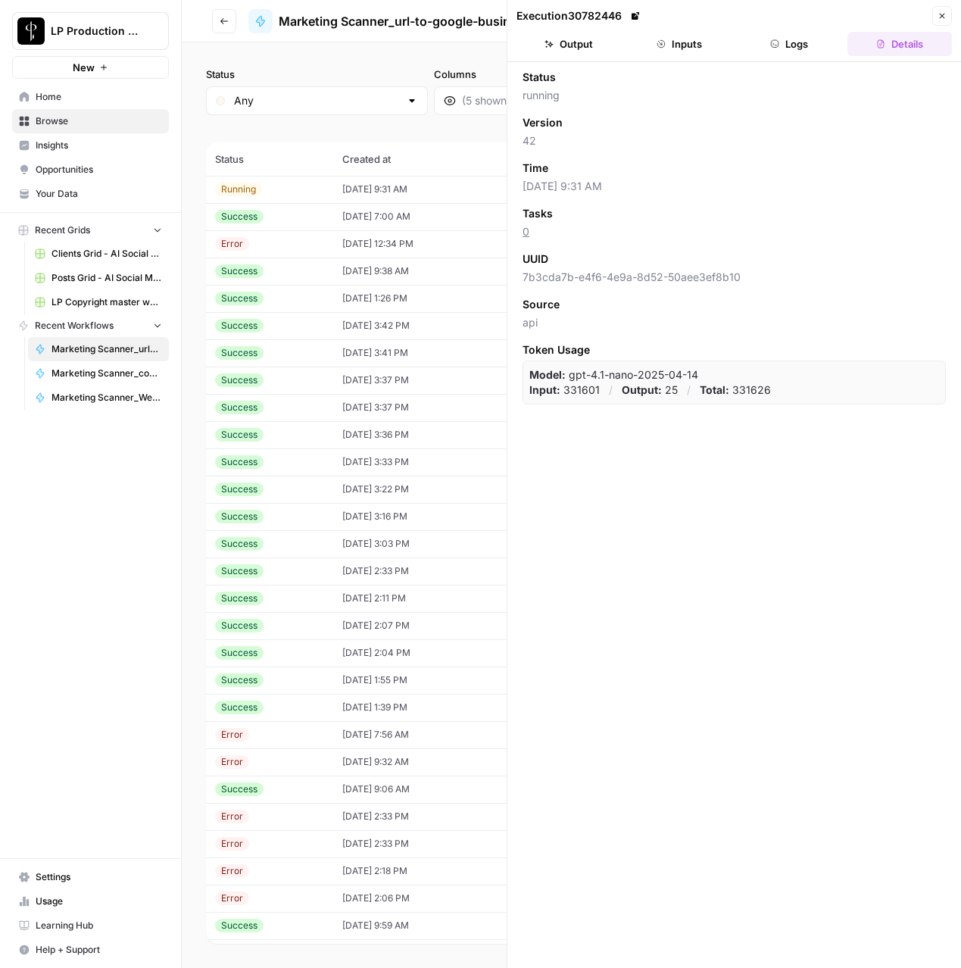
click at [817, 36] on button "Logs" at bounding box center [789, 44] width 104 height 24
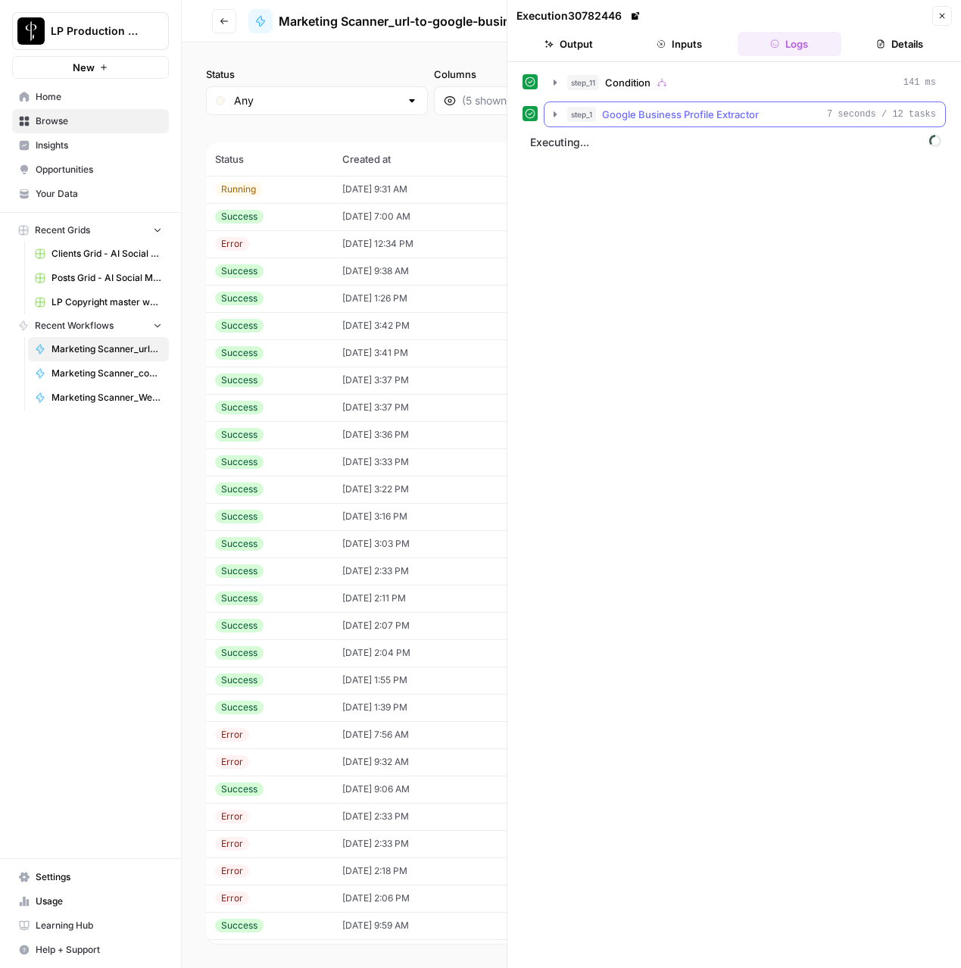
click at [551, 116] on icon "button" at bounding box center [555, 114] width 12 height 12
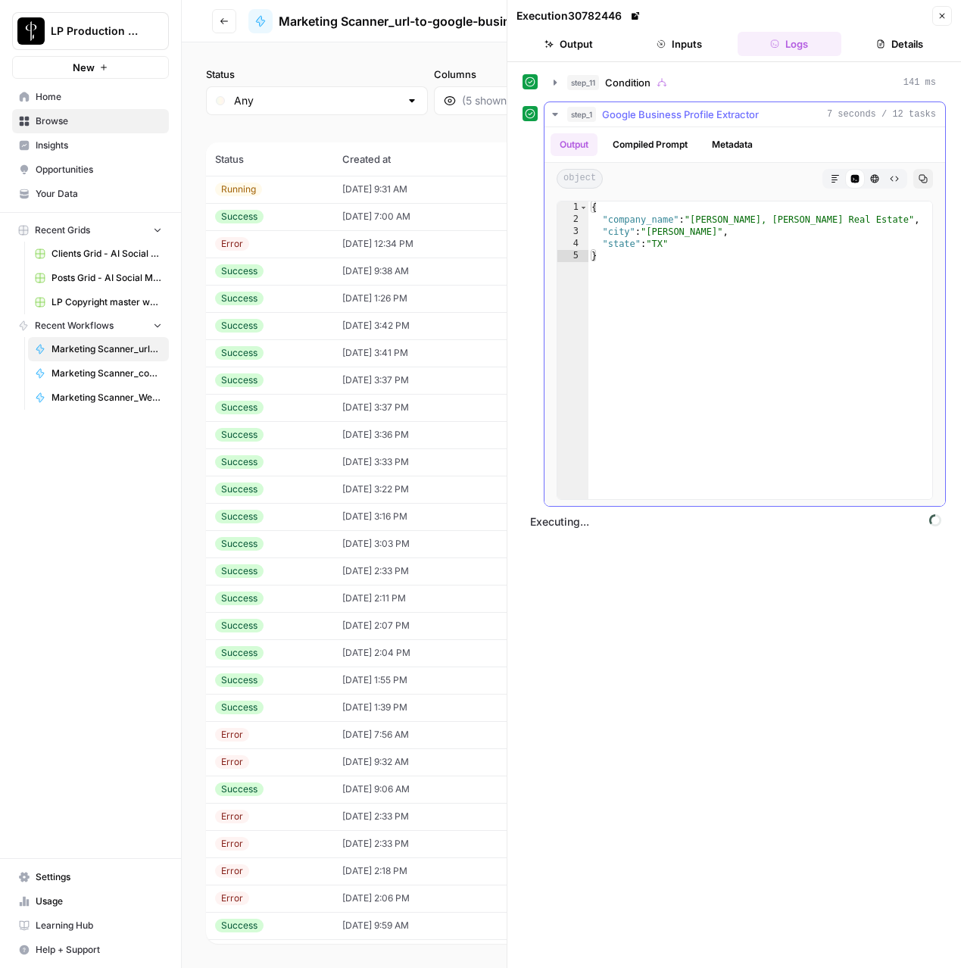
click at [551, 116] on icon "button" at bounding box center [555, 114] width 12 height 12
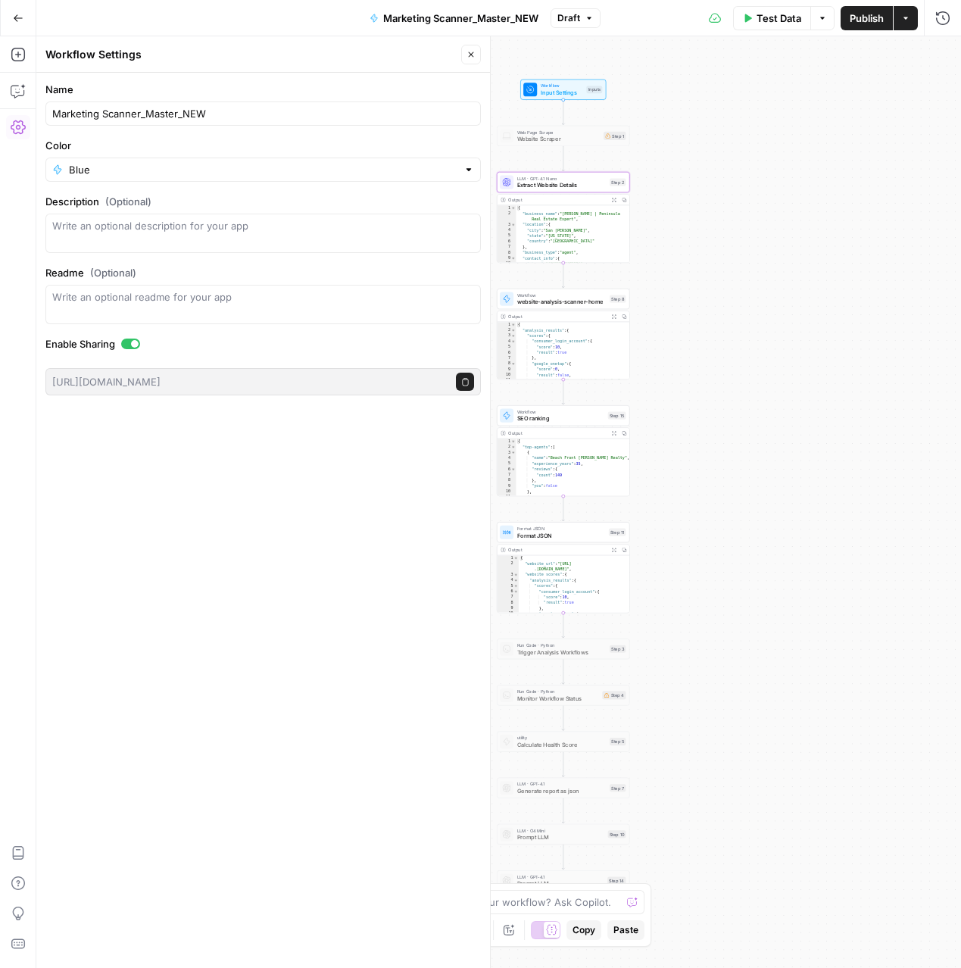
click at [17, 20] on icon "button" at bounding box center [18, 18] width 11 height 11
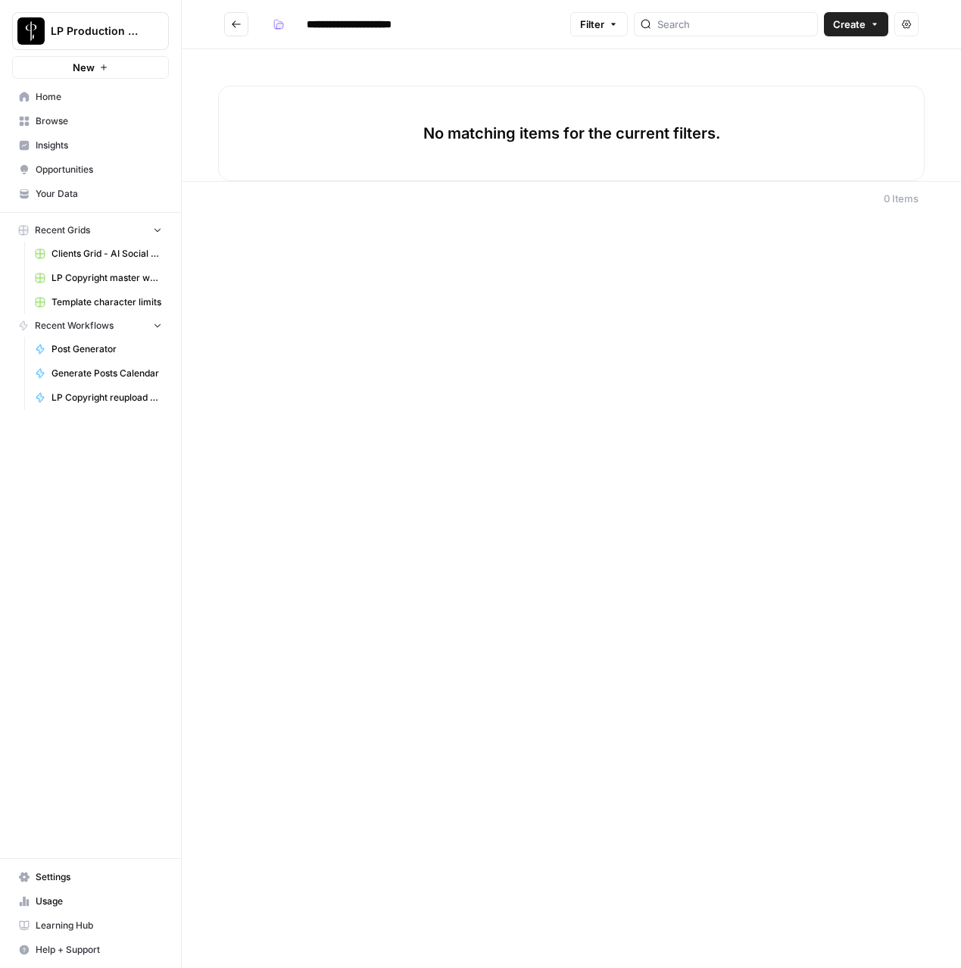
click at [56, 125] on span "Browse" at bounding box center [99, 121] width 126 height 14
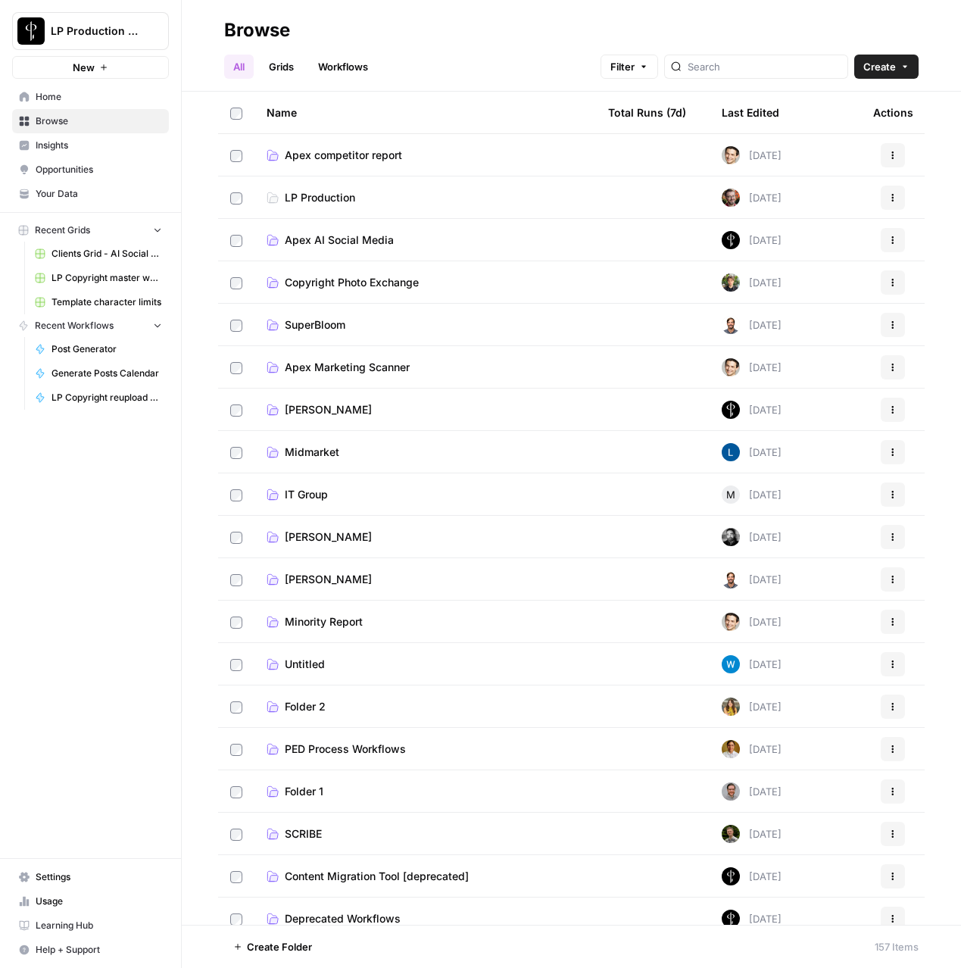
click at [323, 242] on span "Apex AI Social Media" at bounding box center [339, 239] width 109 height 15
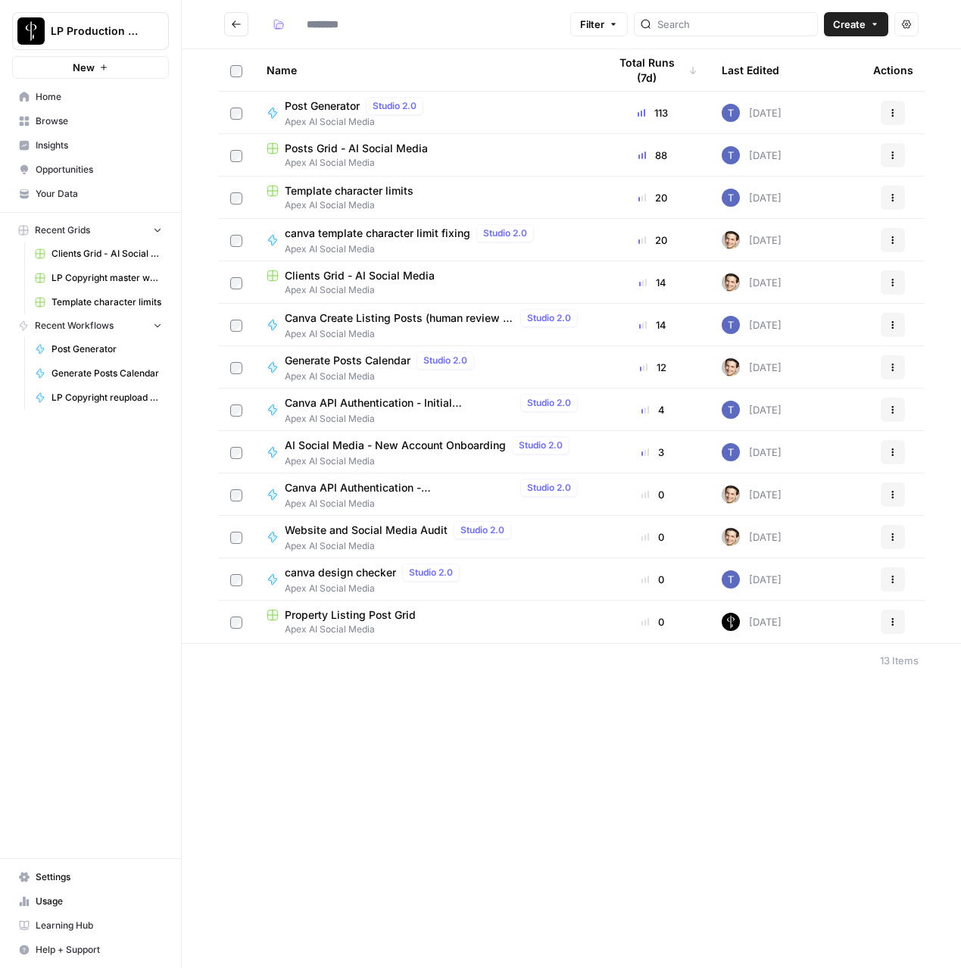
type input "**********"
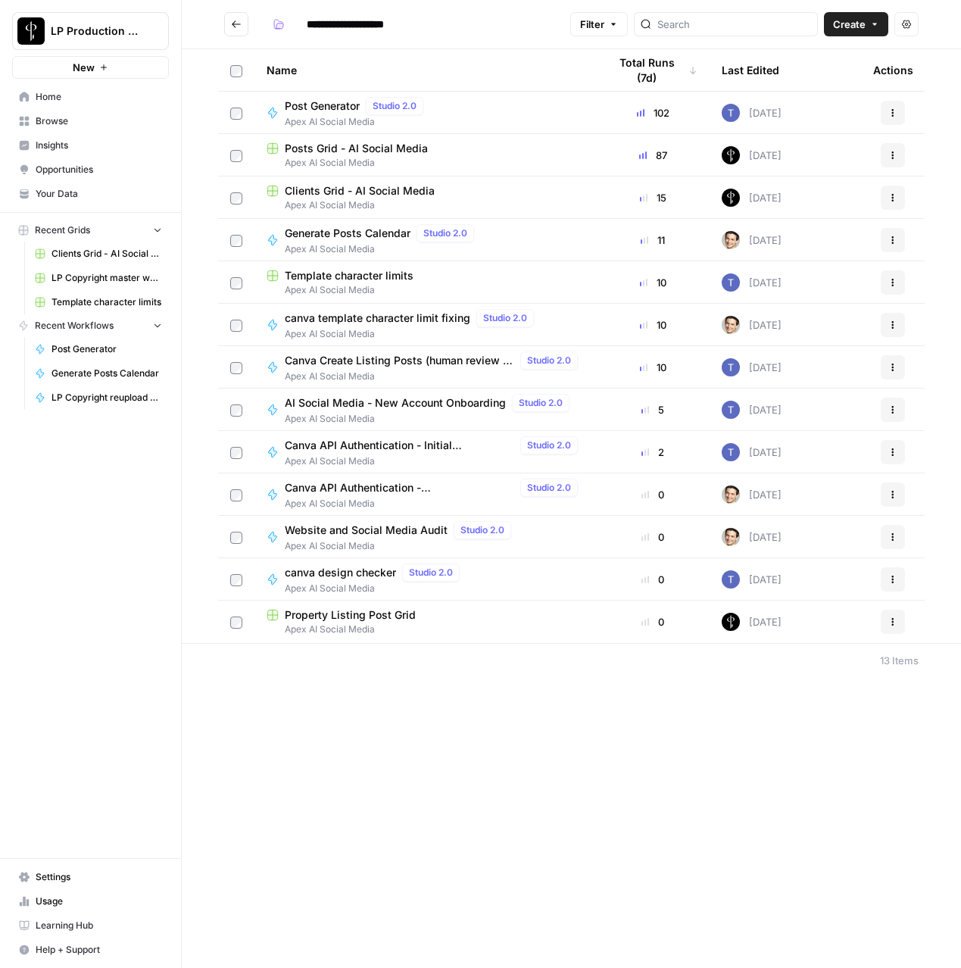
click at [244, 23] on button "Go back" at bounding box center [236, 24] width 24 height 24
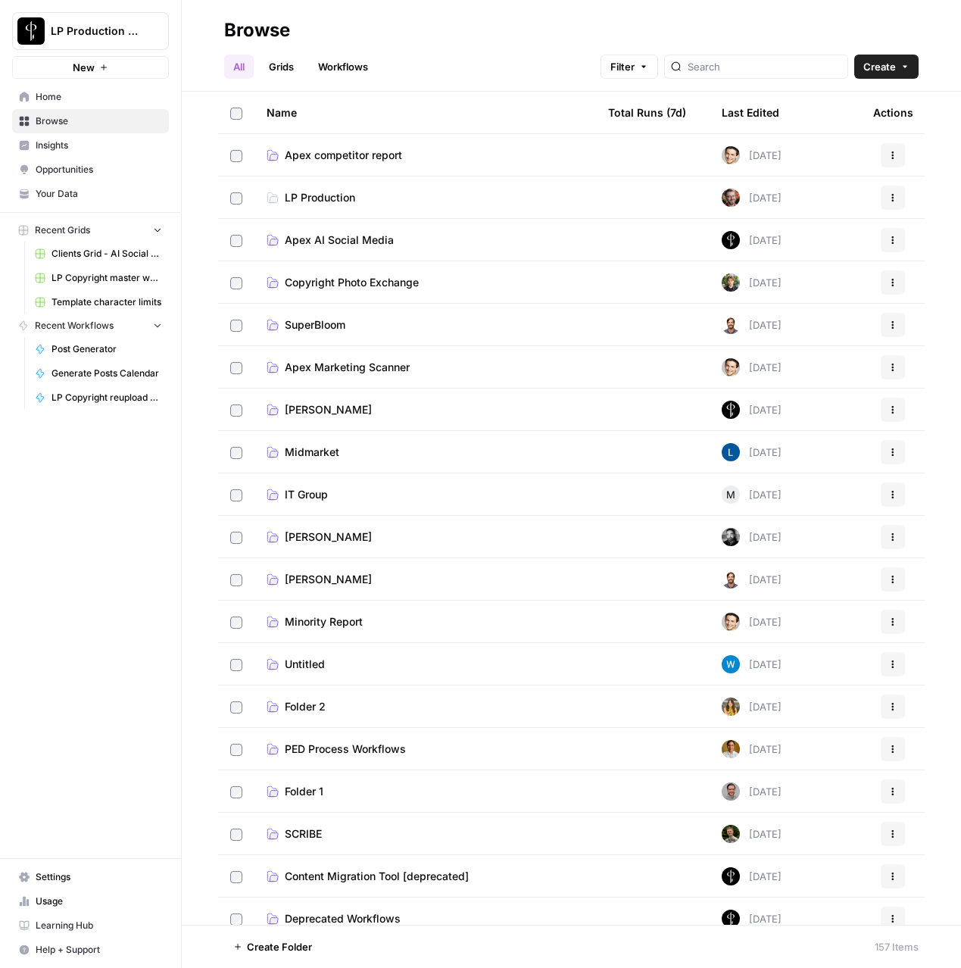
click at [330, 370] on span "Apex Marketing Scanner" at bounding box center [347, 367] width 125 height 15
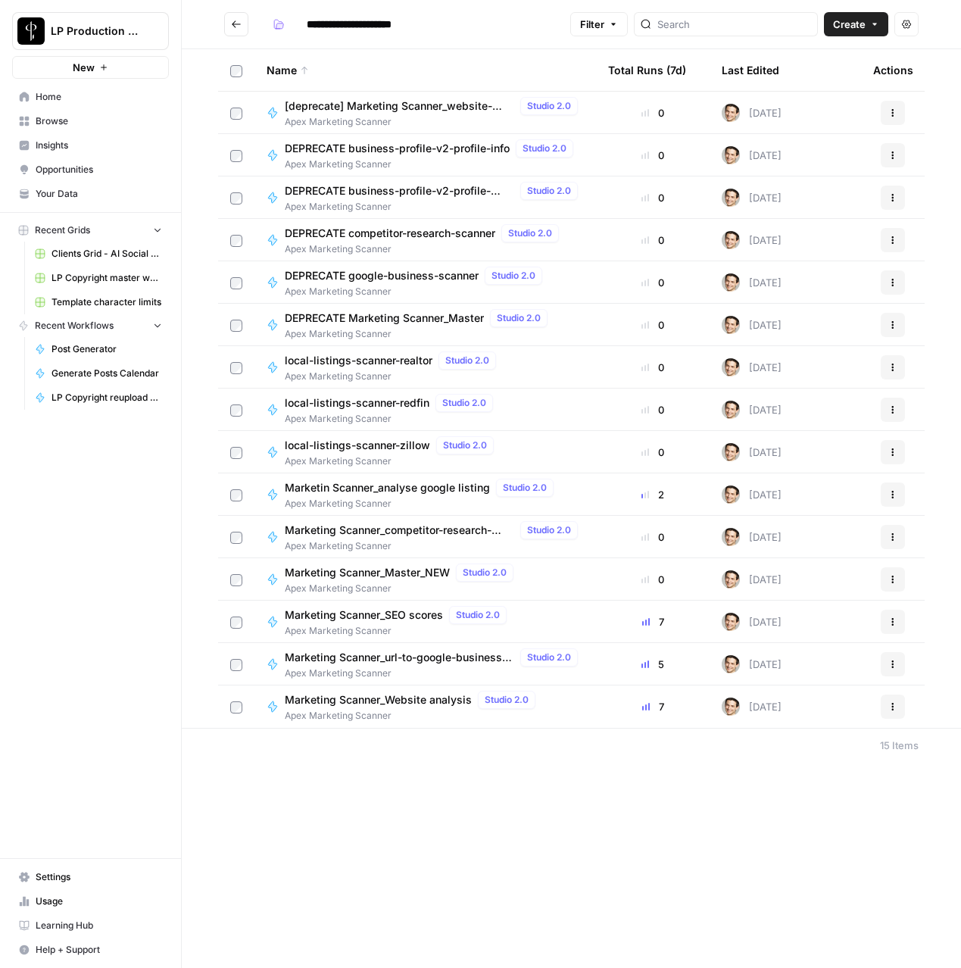
click at [392, 659] on span "Marketing Scanner_url-to-google-business-profile" at bounding box center [399, 657] width 229 height 15
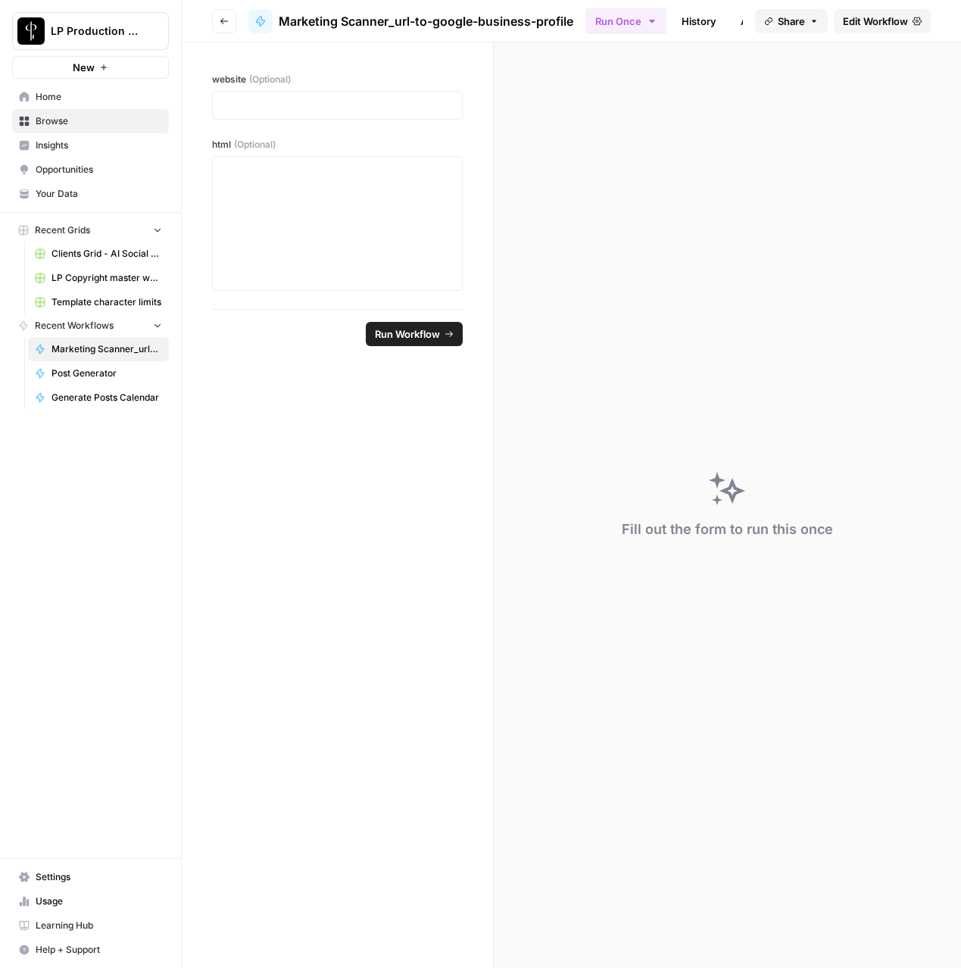
click at [700, 20] on link "History" at bounding box center [698, 21] width 53 height 24
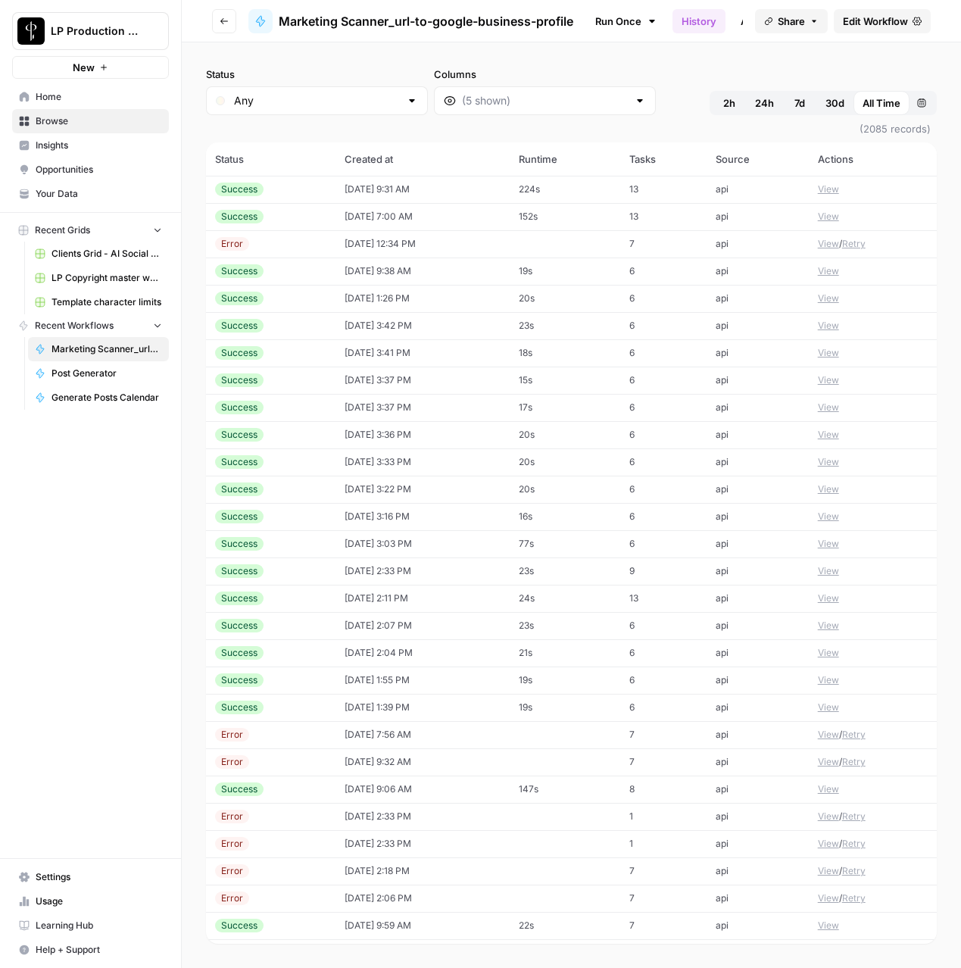
click at [825, 190] on button "View" at bounding box center [828, 189] width 21 height 14
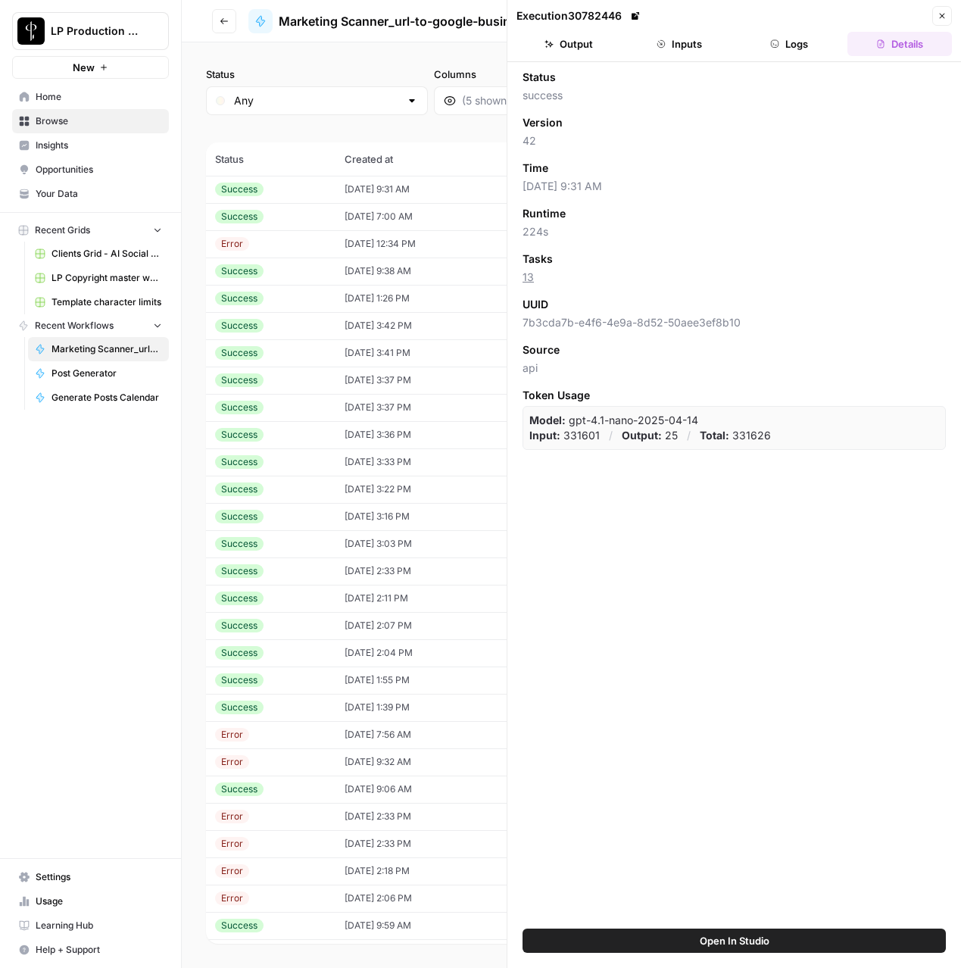
click at [787, 41] on button "Logs" at bounding box center [789, 44] width 104 height 24
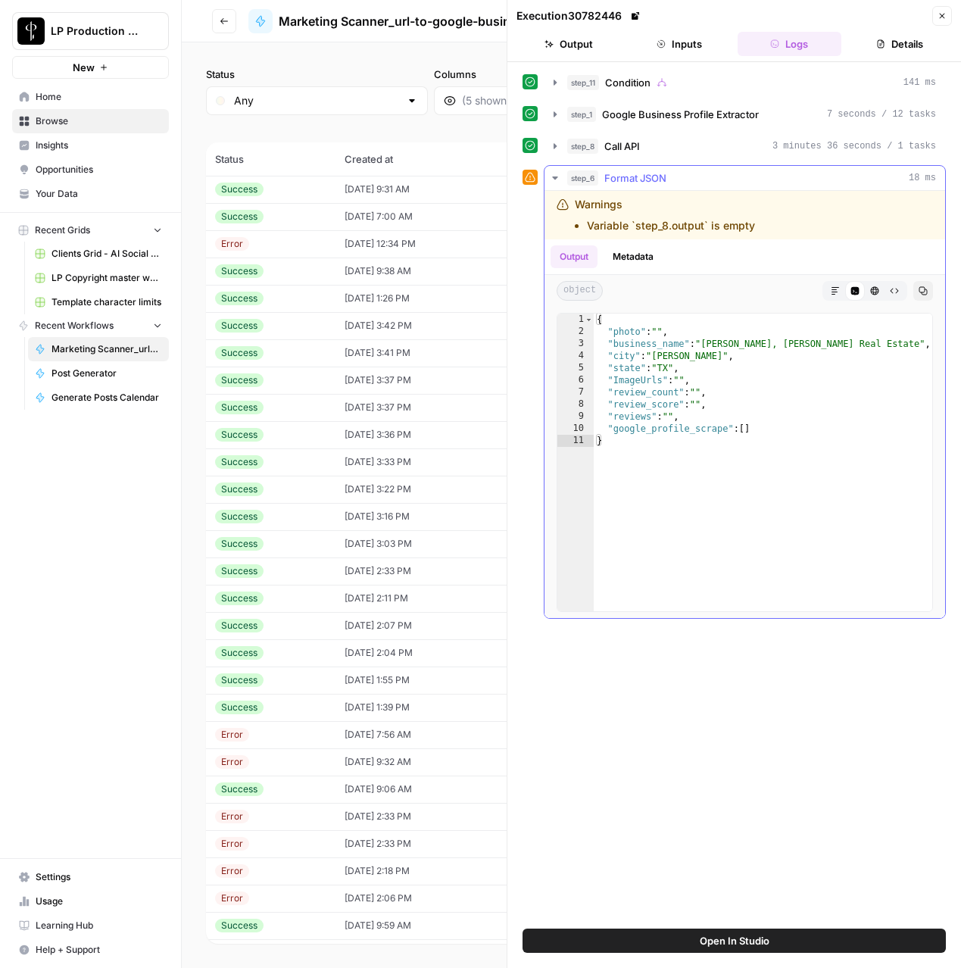
click at [556, 179] on icon "button" at bounding box center [555, 178] width 12 height 12
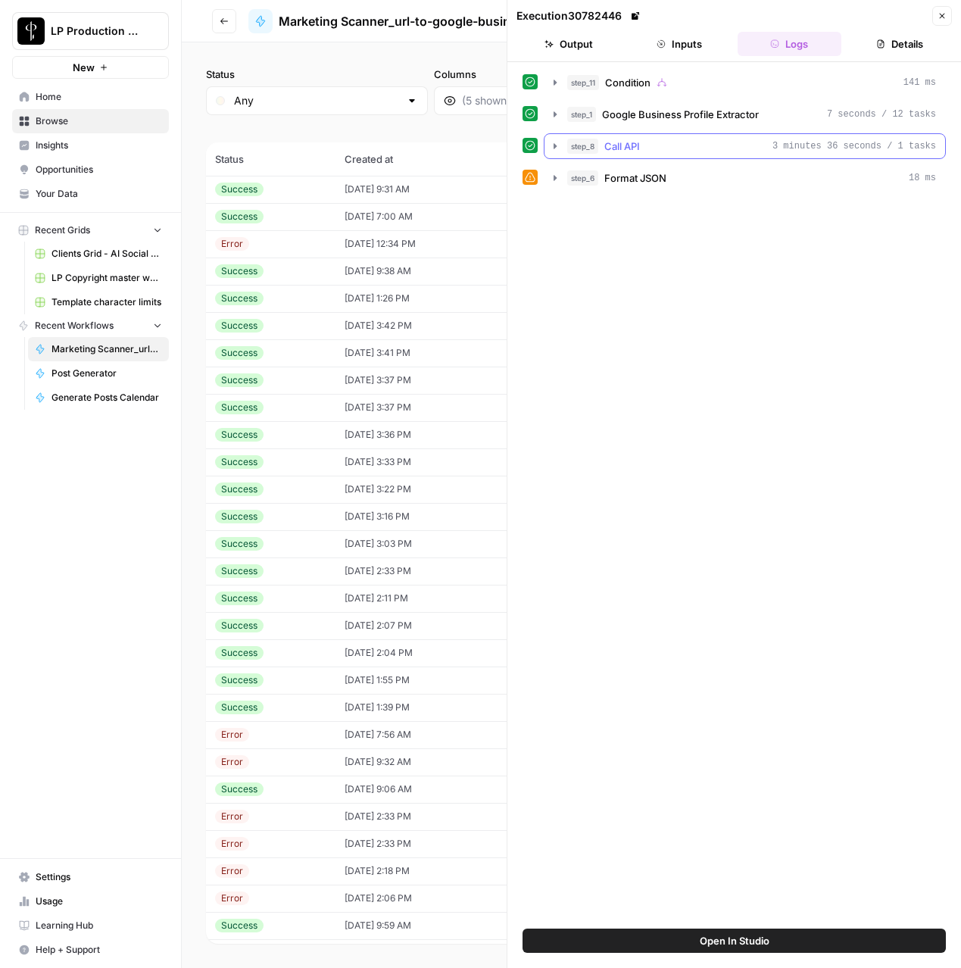
click at [551, 148] on icon "button" at bounding box center [555, 146] width 12 height 12
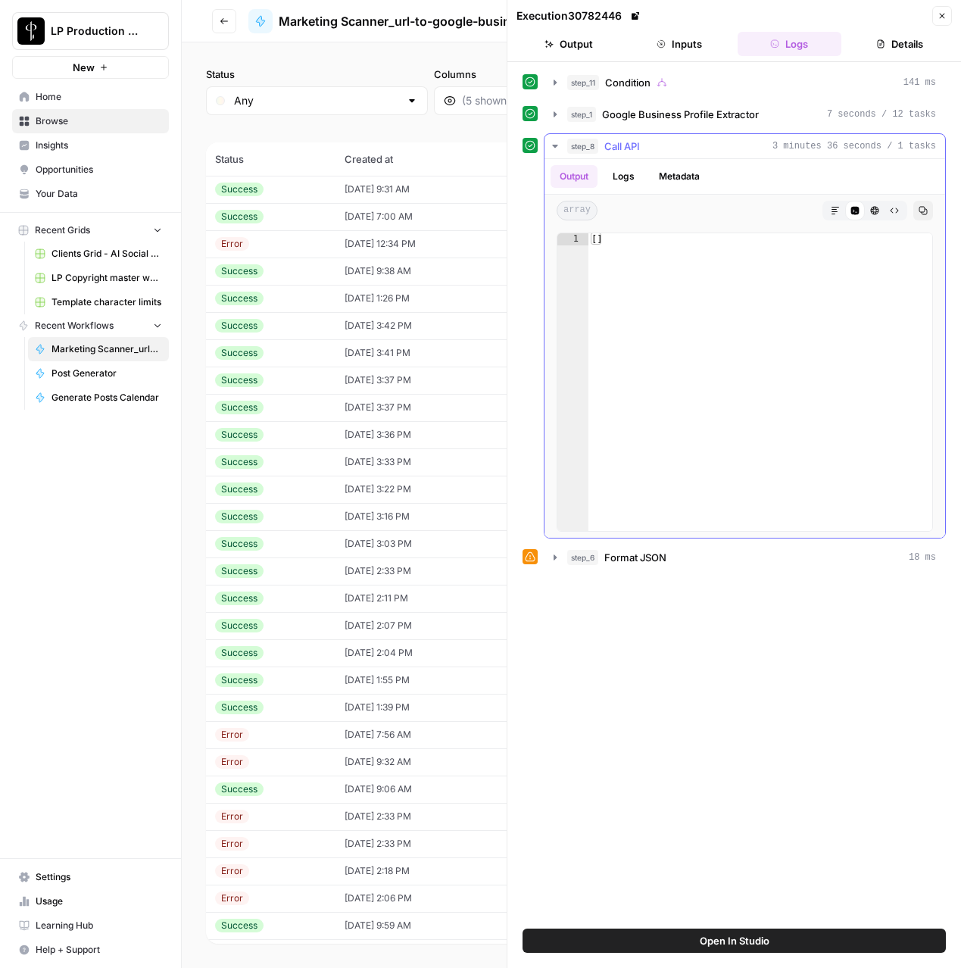
click at [553, 147] on icon "button" at bounding box center [554, 146] width 5 height 3
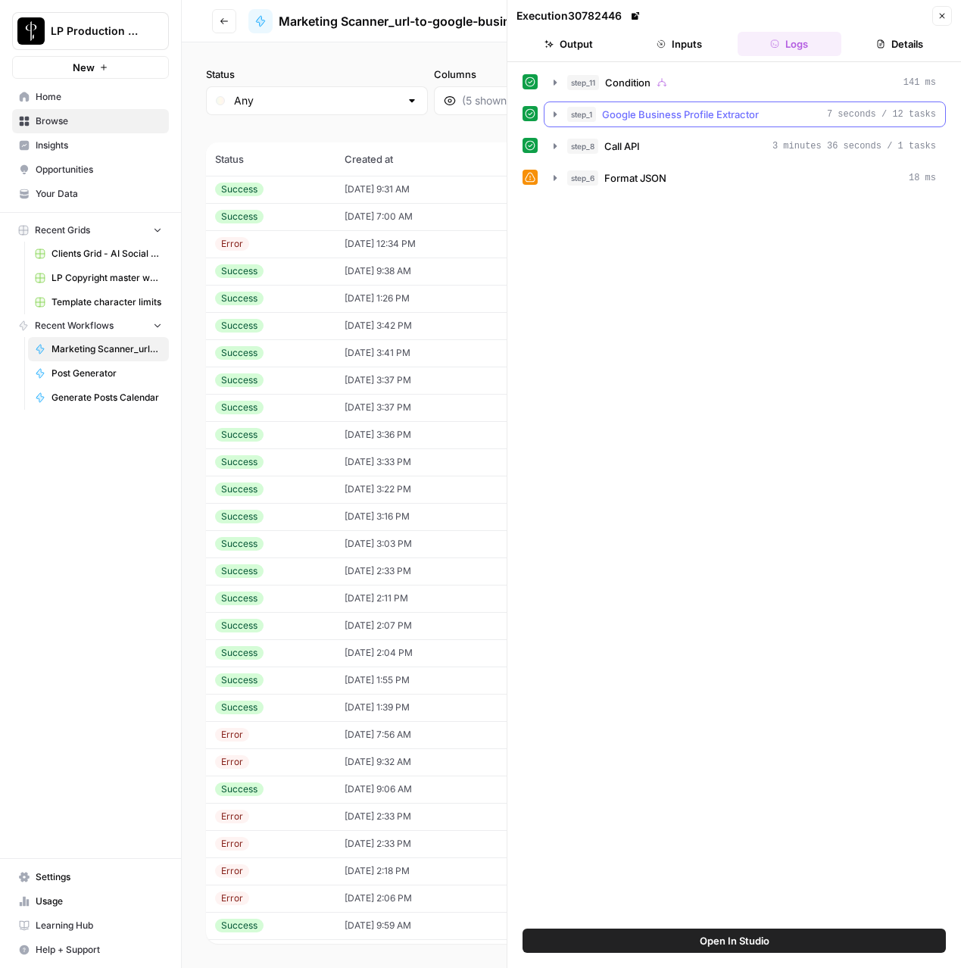
click at [553, 119] on icon "button" at bounding box center [555, 114] width 12 height 12
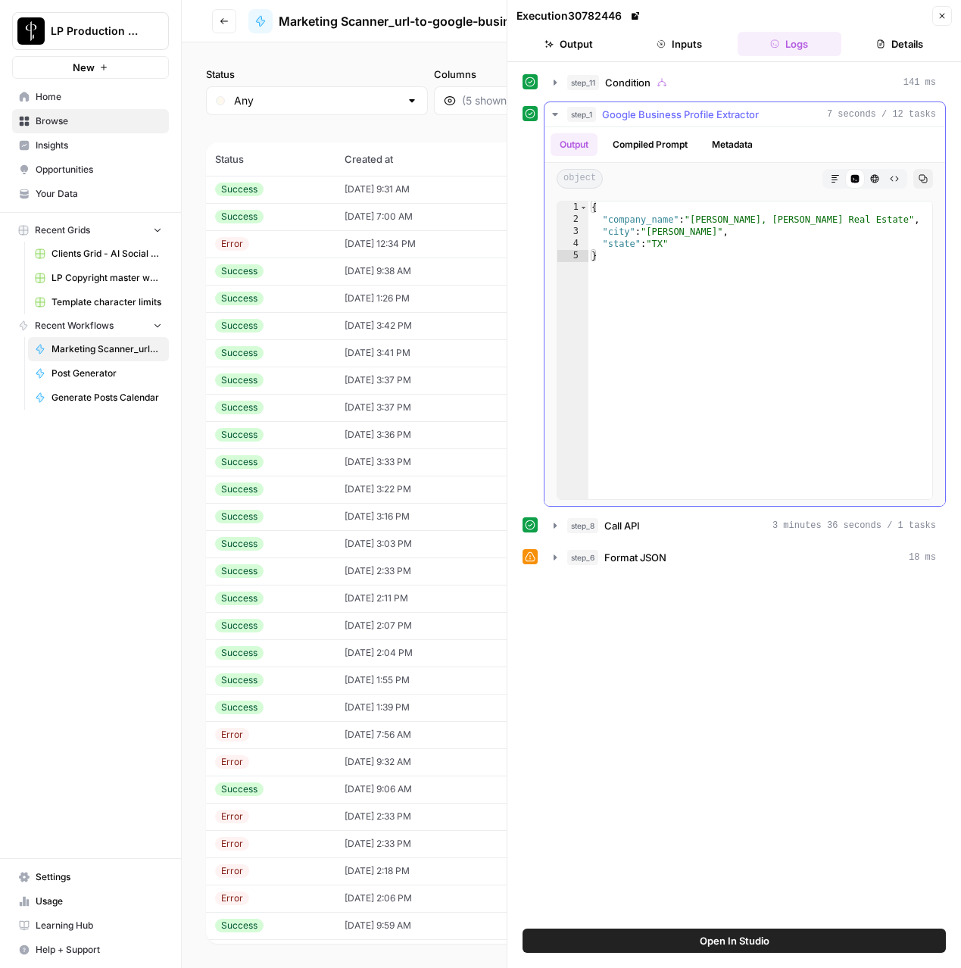
click at [553, 119] on icon "button" at bounding box center [555, 114] width 12 height 12
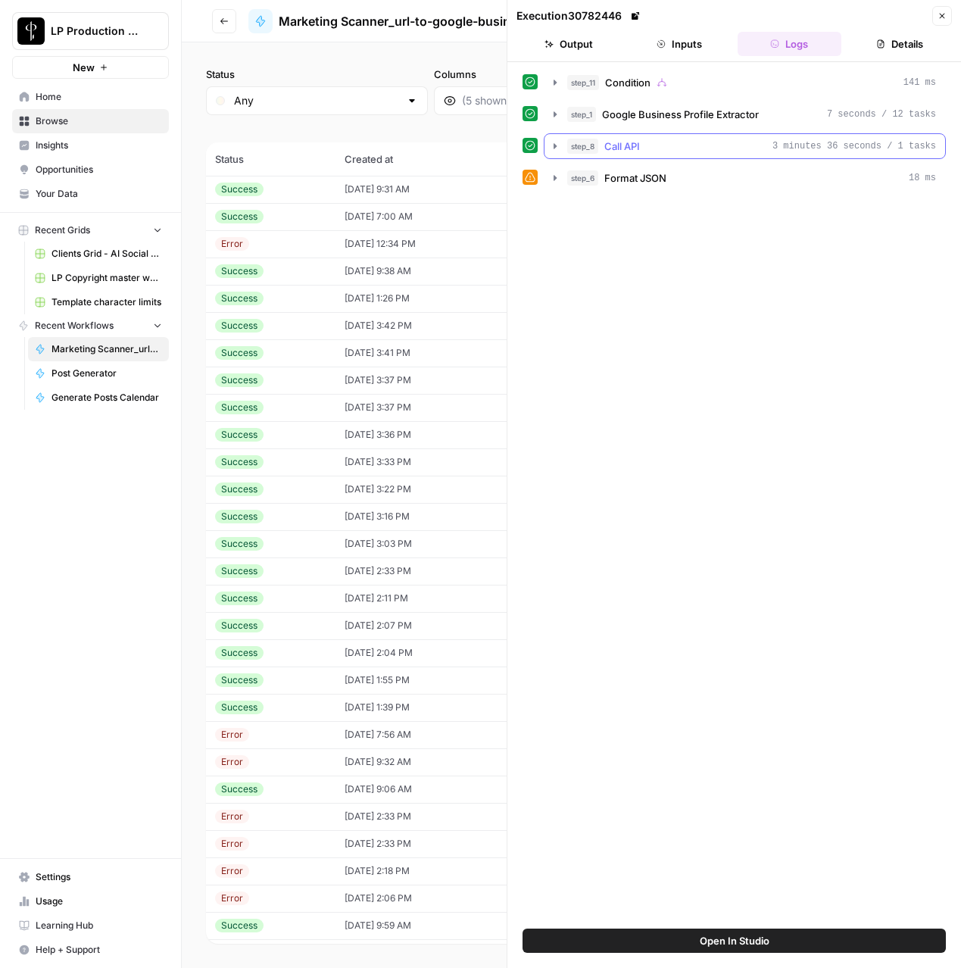
click at [550, 149] on icon "button" at bounding box center [555, 146] width 12 height 12
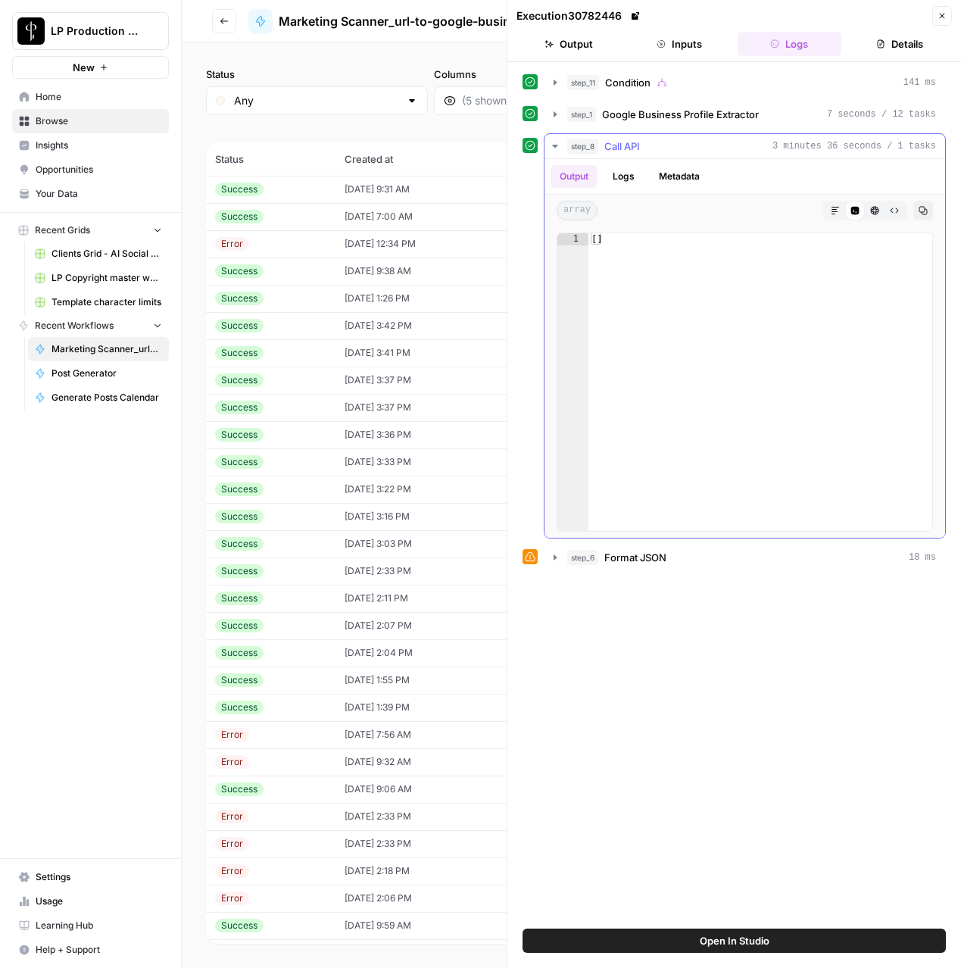
click at [550, 149] on icon "button" at bounding box center [555, 146] width 12 height 12
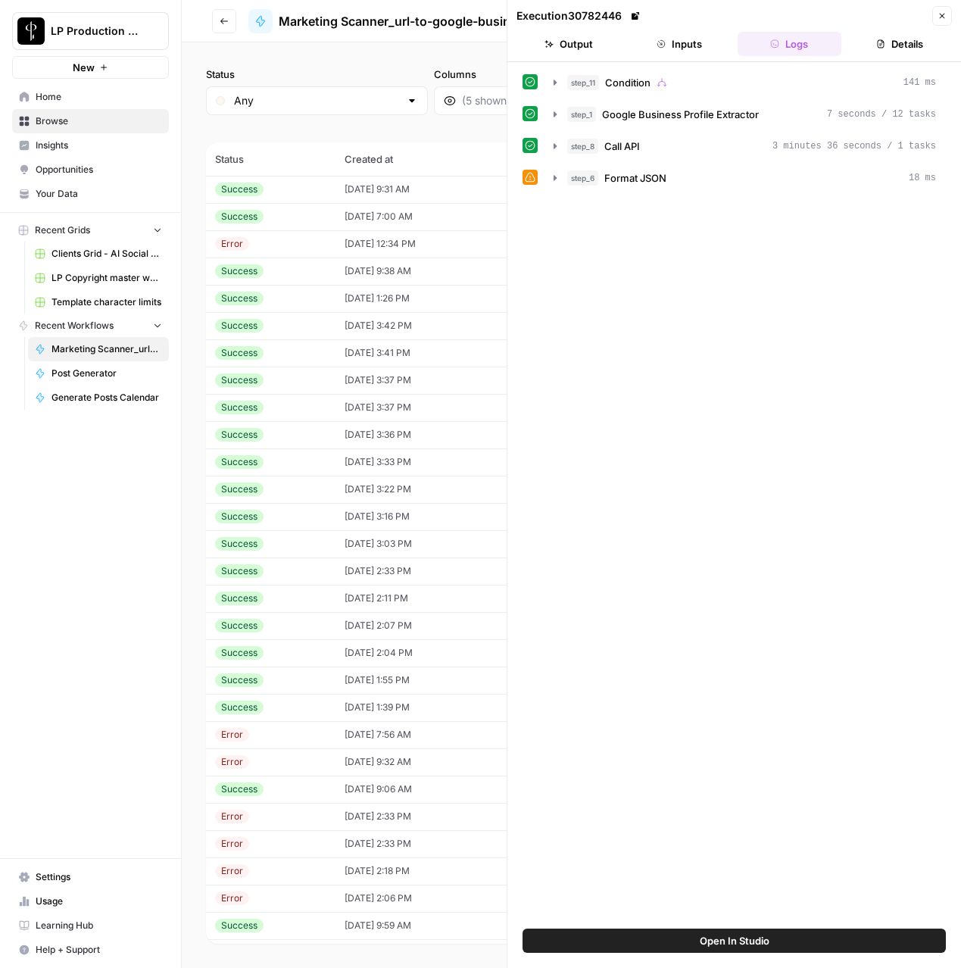
click at [953, 14] on header "Execution 30782446 Close Output Inputs Logs Details" at bounding box center [734, 31] width 454 height 62
click at [950, 14] on button "Close" at bounding box center [942, 16] width 20 height 20
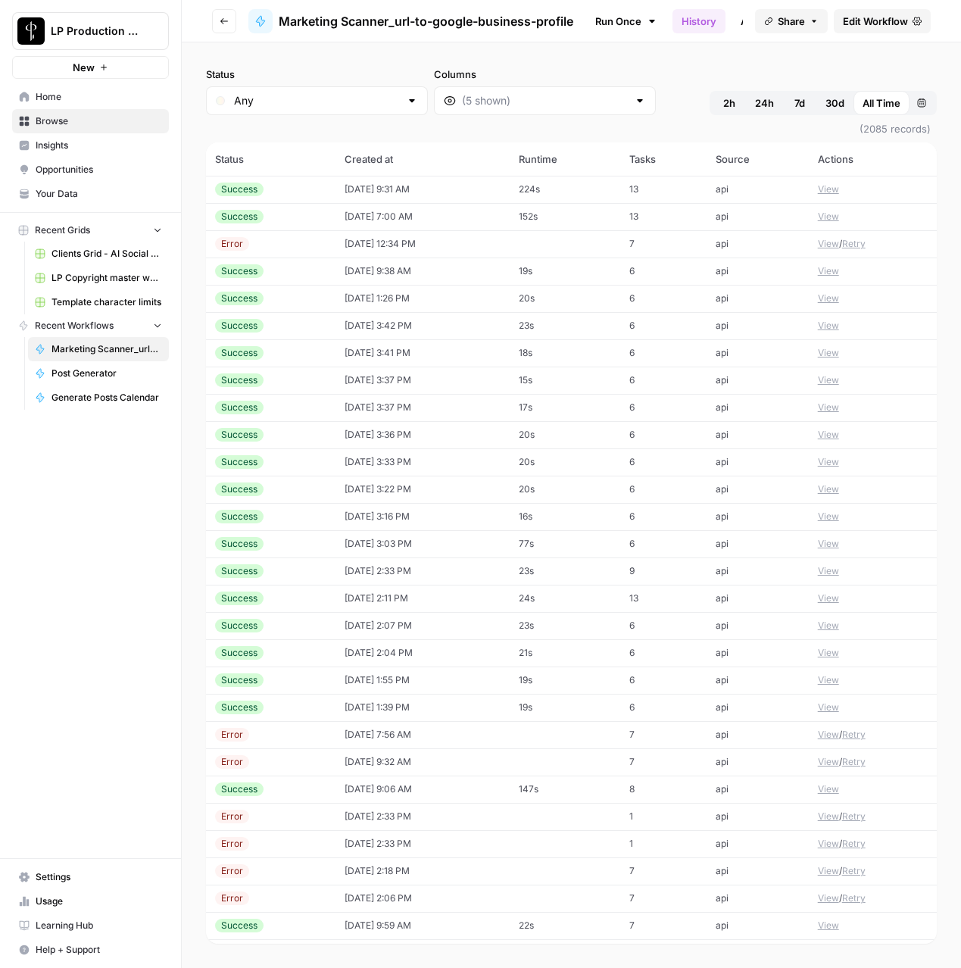
click at [862, 20] on span "Edit Workflow" at bounding box center [875, 21] width 65 height 15
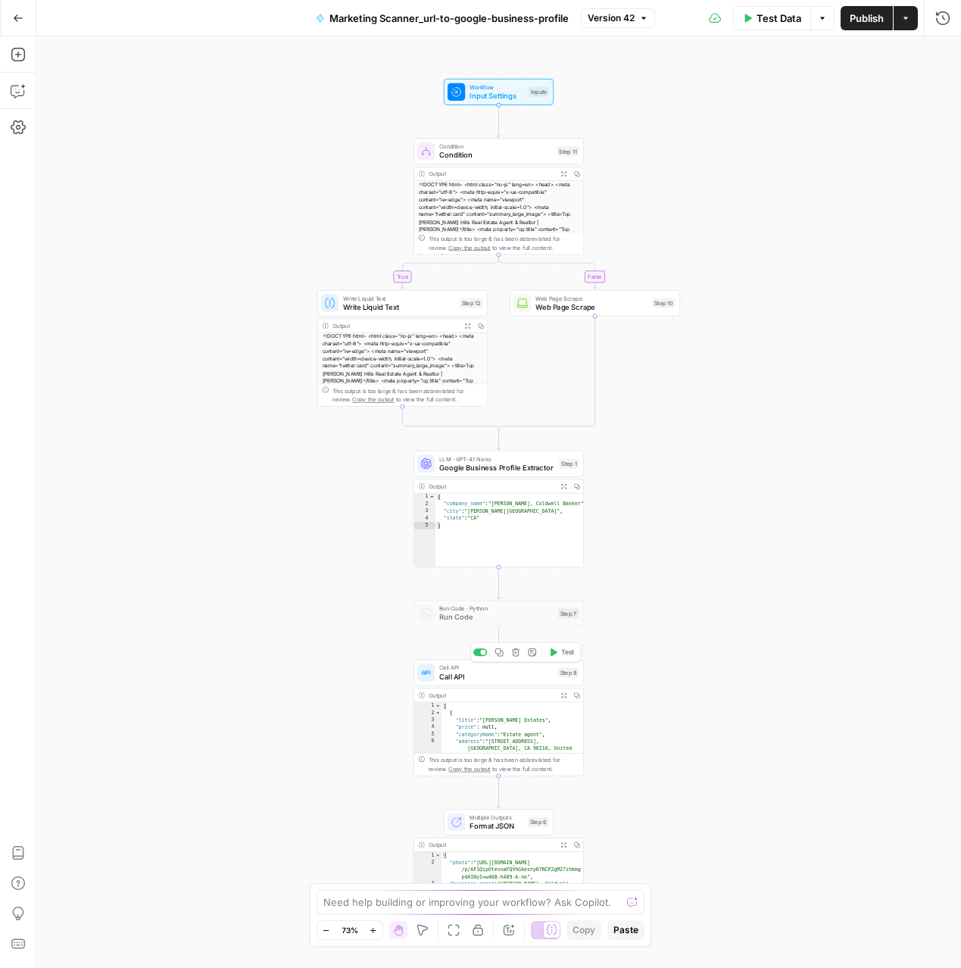
click at [504, 676] on span "Call API" at bounding box center [496, 676] width 114 height 11
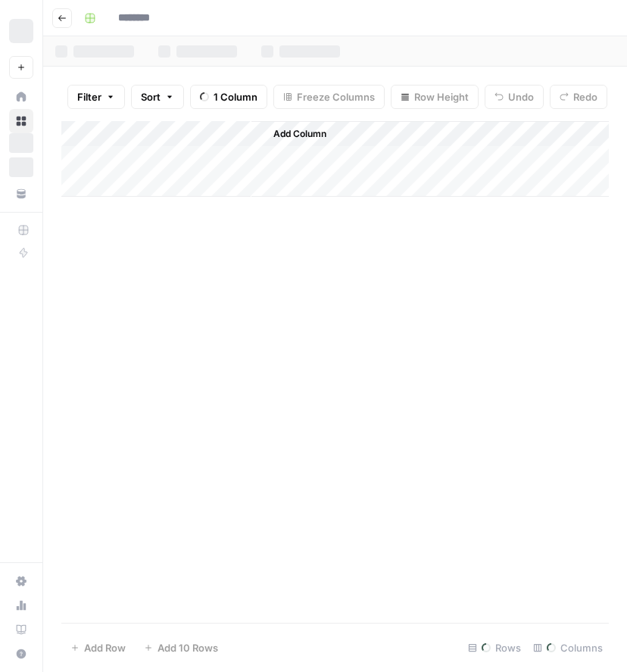
type input "**********"
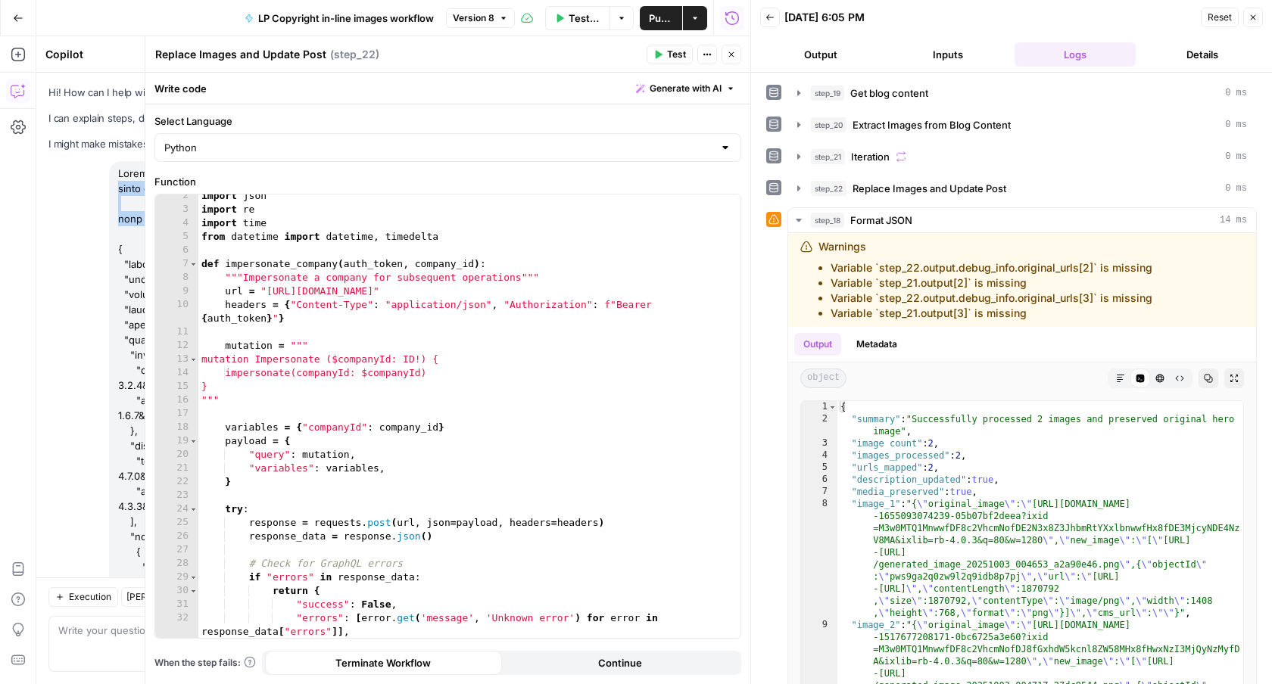
scroll to position [19, 0]
